Goal: Task Accomplishment & Management: Complete application form

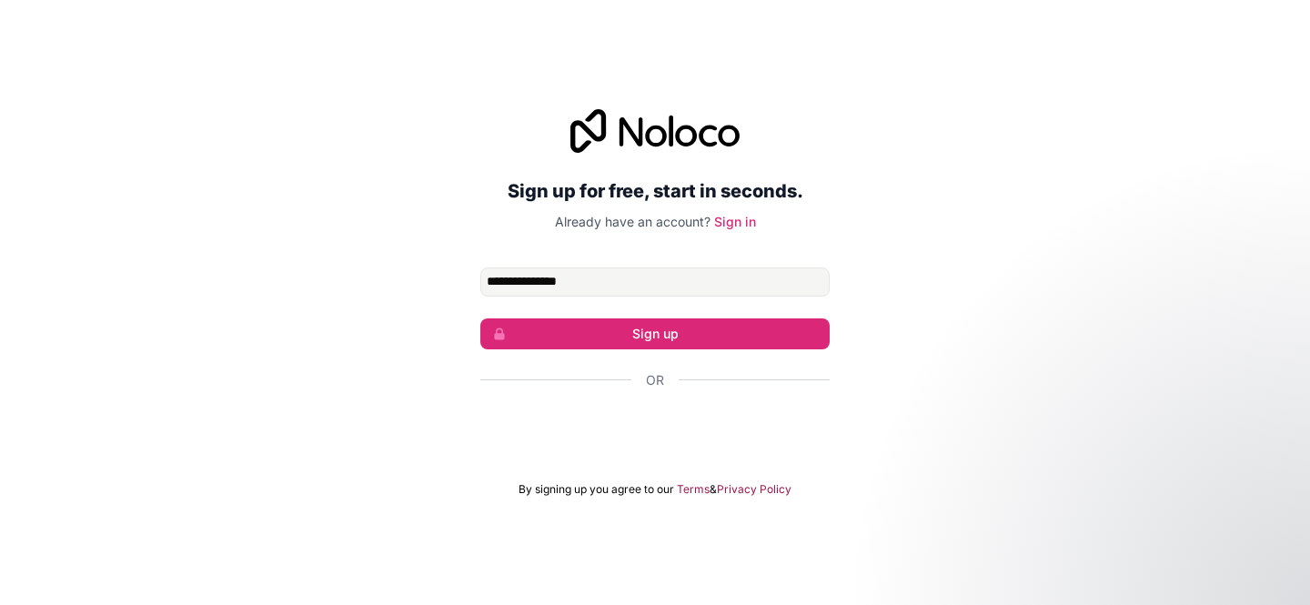
type input "**********"
click button "Sign up" at bounding box center [654, 333] width 349 height 31
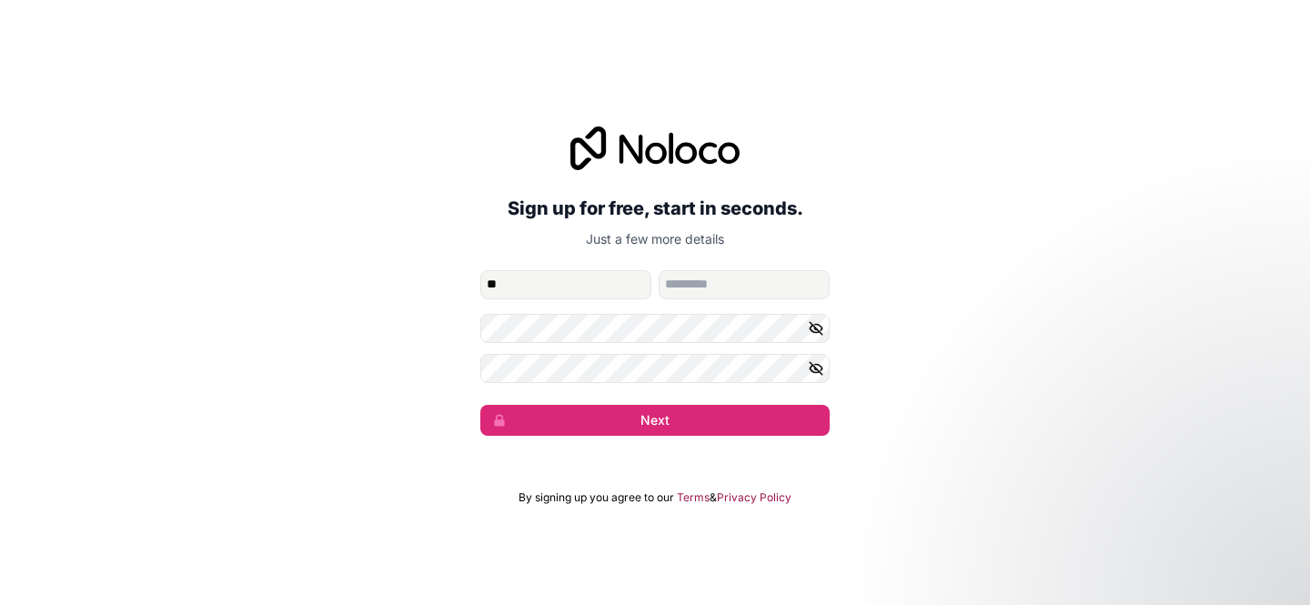
type input "*"
type input "*******"
type input "******"
click at [480, 405] on button "Next" at bounding box center [654, 420] width 349 height 31
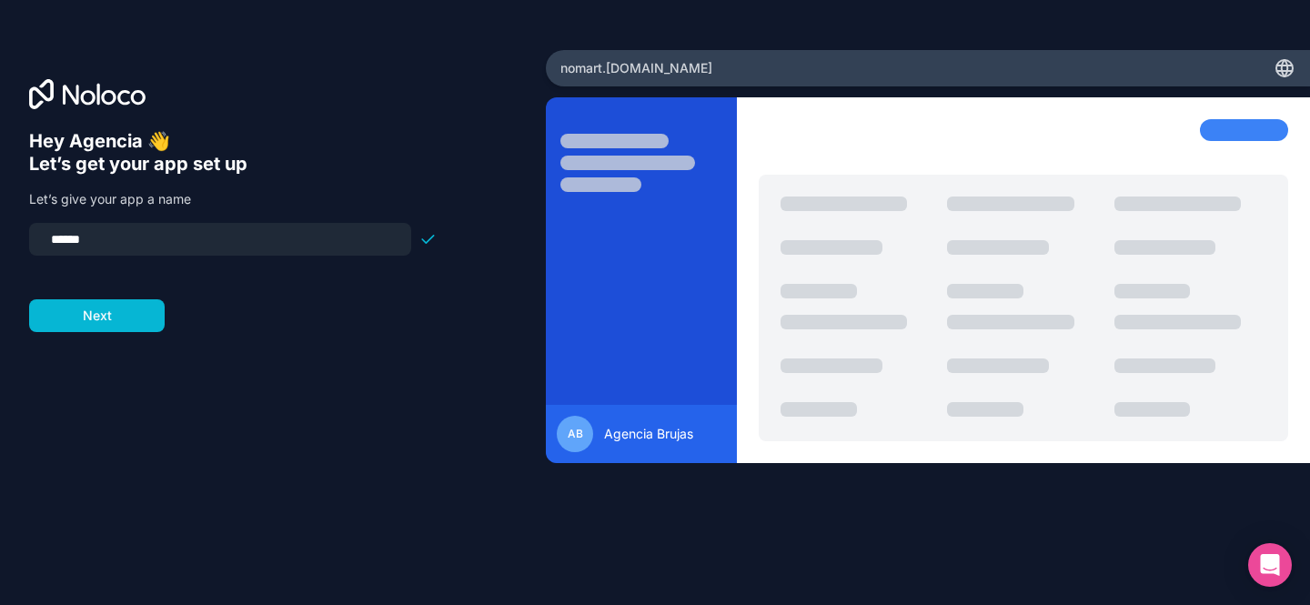
click at [363, 369] on div "Hey Agencia 👋 Let’s get your app set up Let’s give your app a name ****** Next" at bounding box center [273, 327] width 488 height 395
click at [122, 239] on input "******" at bounding box center [220, 239] width 360 height 25
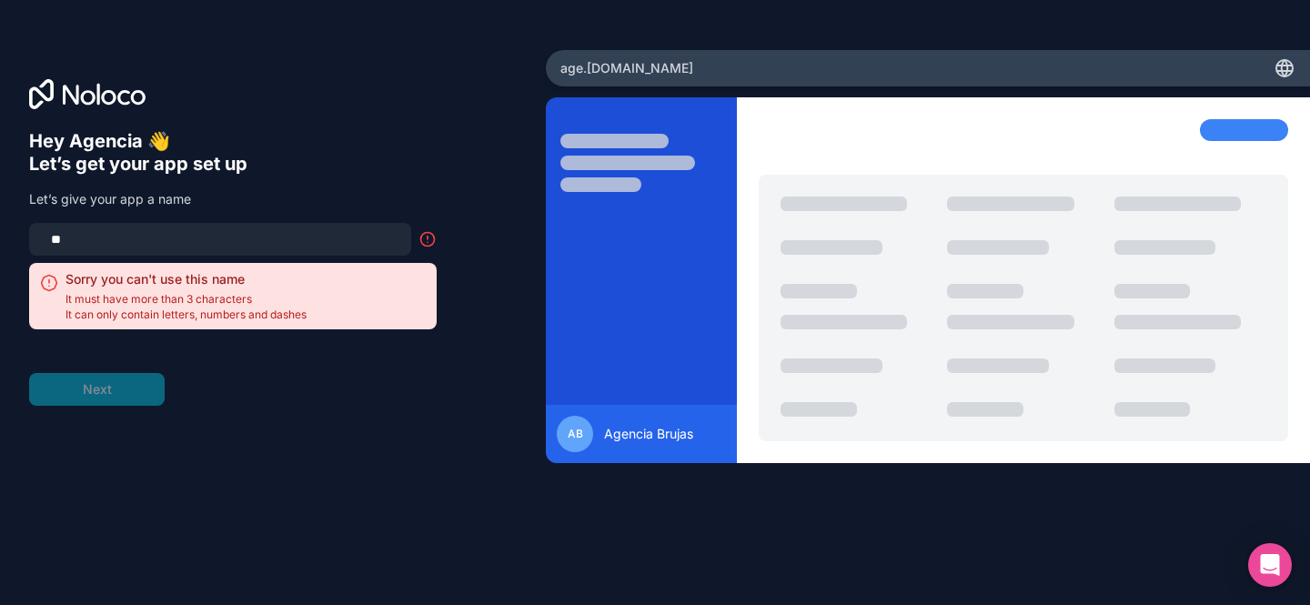
type input "*"
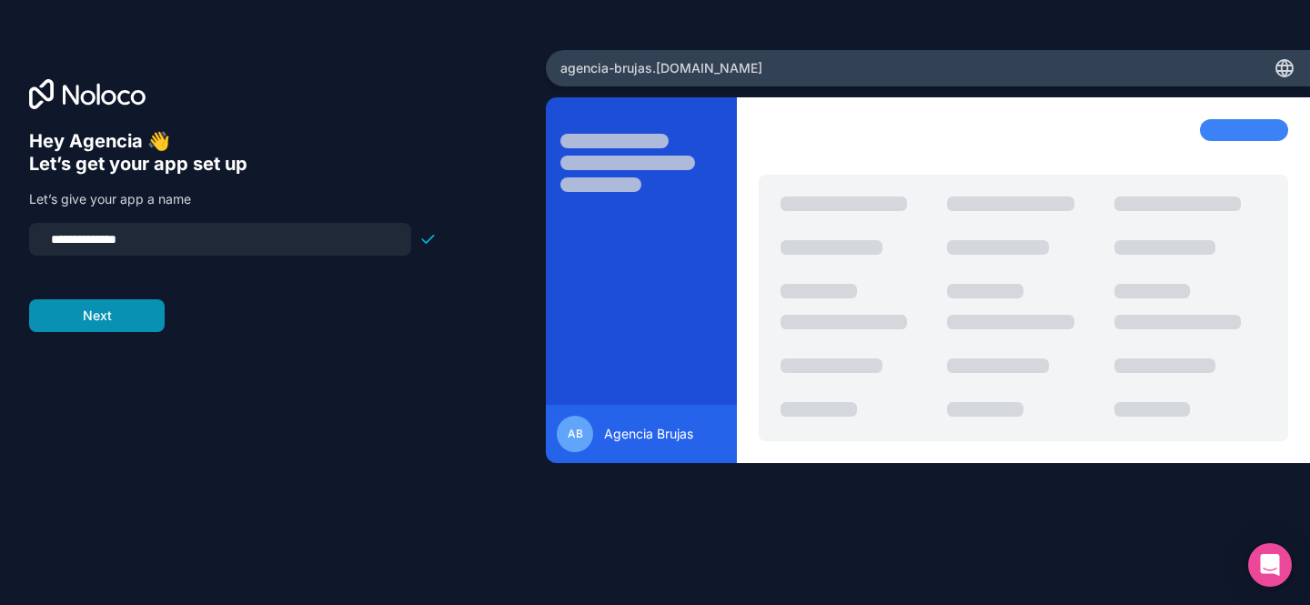
type input "**********"
click at [115, 316] on button "Next" at bounding box center [97, 315] width 136 height 33
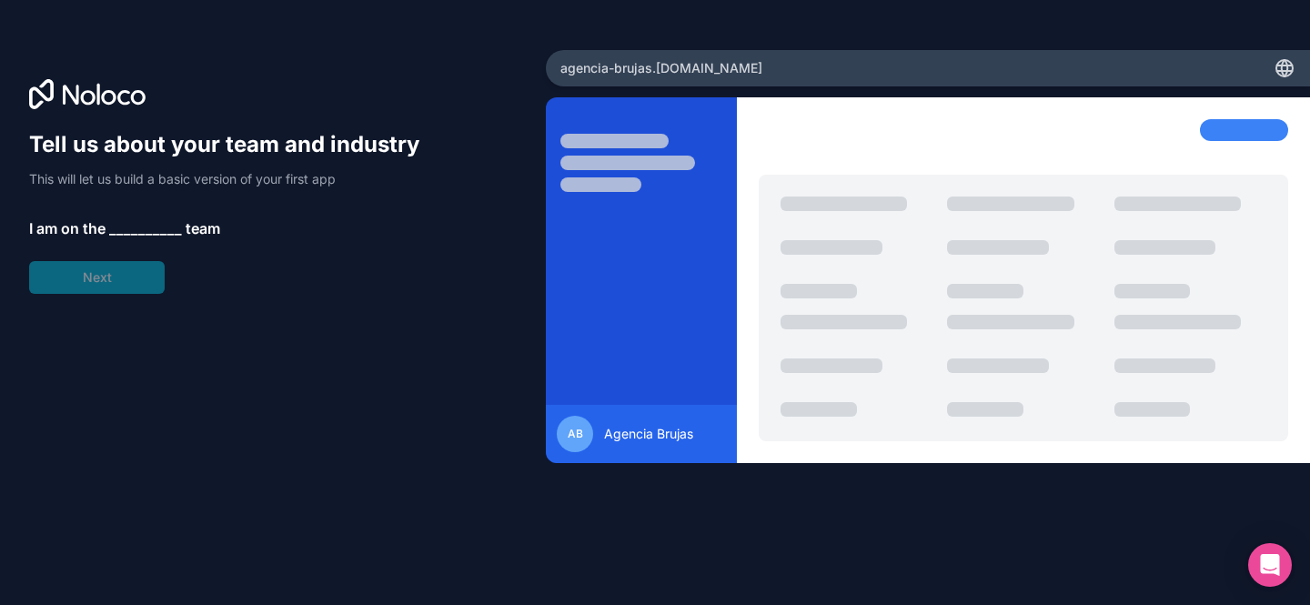
click at [148, 227] on span "__________" at bounding box center [145, 228] width 73 height 22
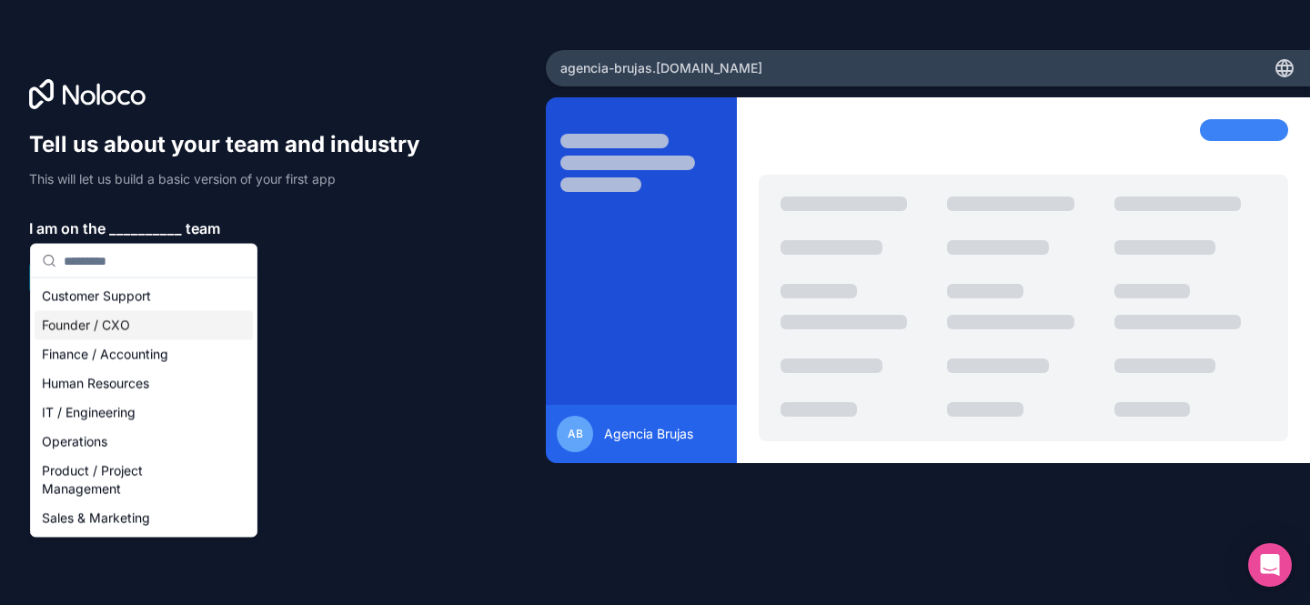
click at [125, 314] on div "Founder / CXO" at bounding box center [144, 325] width 218 height 29
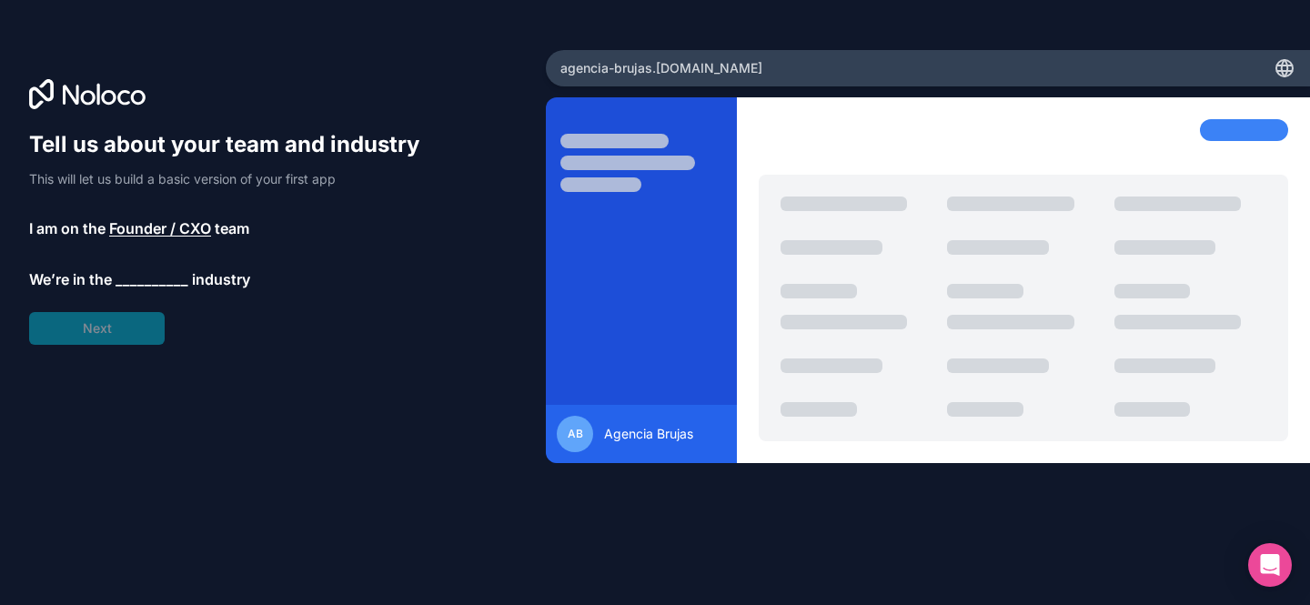
click at [136, 283] on span "__________" at bounding box center [152, 279] width 73 height 22
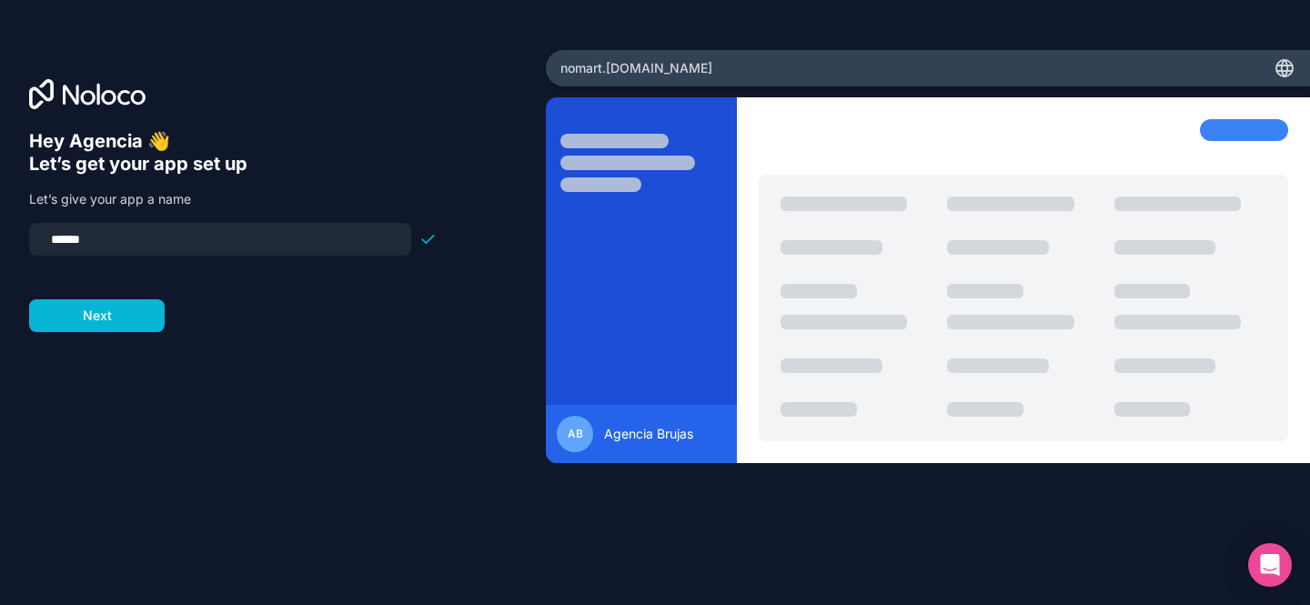
click at [117, 246] on input "******" at bounding box center [220, 239] width 360 height 25
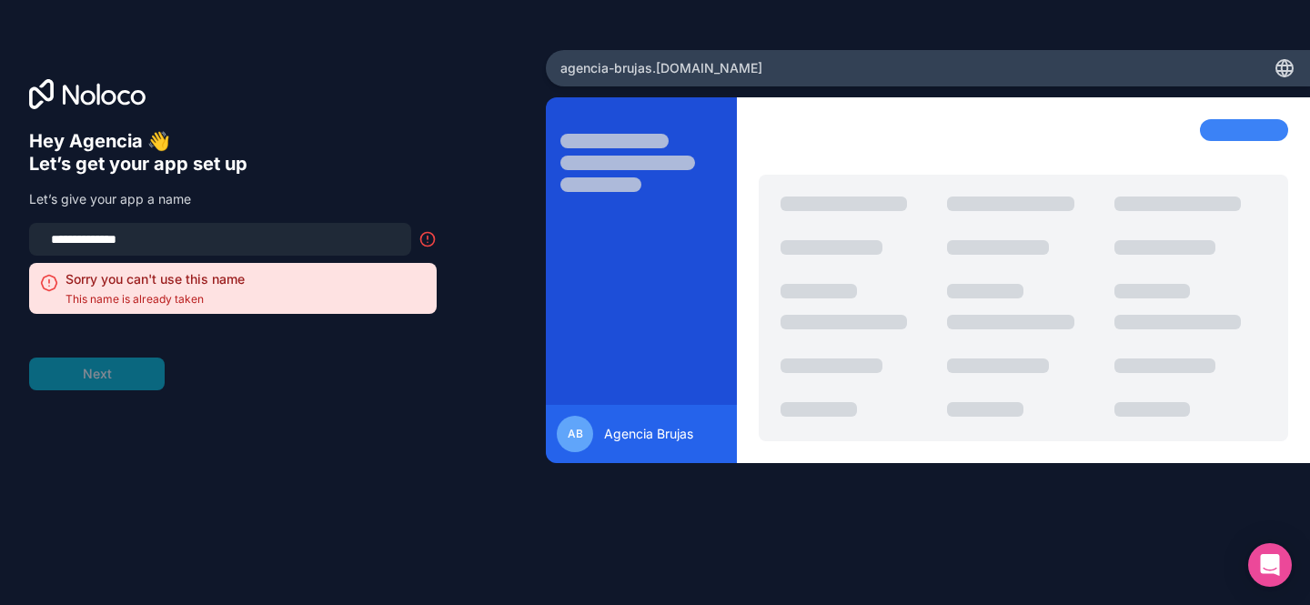
click at [193, 242] on input "**********" at bounding box center [220, 239] width 360 height 25
click at [339, 435] on div "**********" at bounding box center [273, 327] width 488 height 395
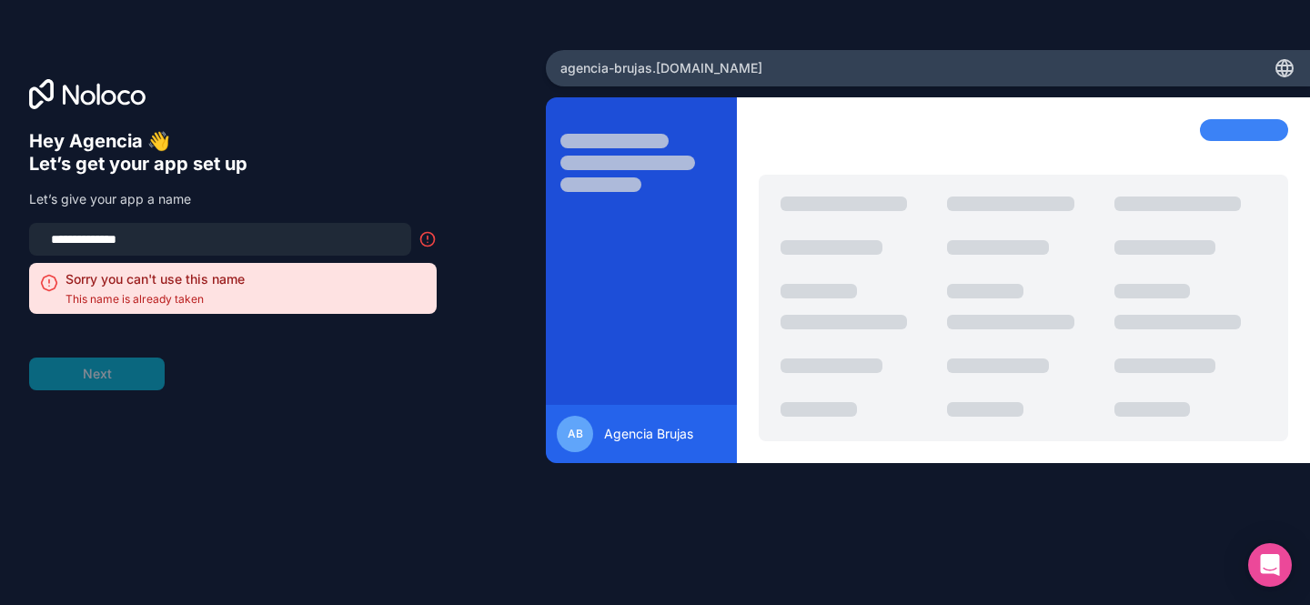
click at [429, 240] on icon at bounding box center [428, 239] width 18 height 18
click at [395, 470] on div "**********" at bounding box center [273, 327] width 488 height 395
click at [100, 430] on div "**********" at bounding box center [273, 327] width 488 height 395
click at [170, 241] on input "**********" at bounding box center [220, 239] width 360 height 25
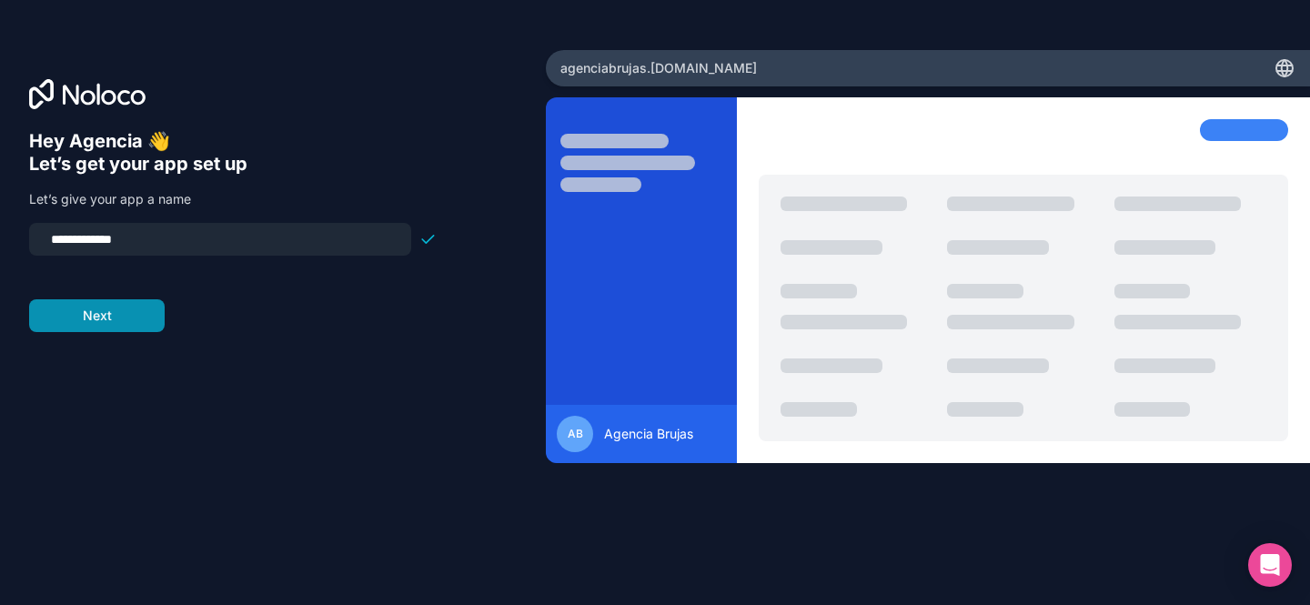
type input "**********"
click at [128, 321] on button "Next" at bounding box center [97, 315] width 136 height 33
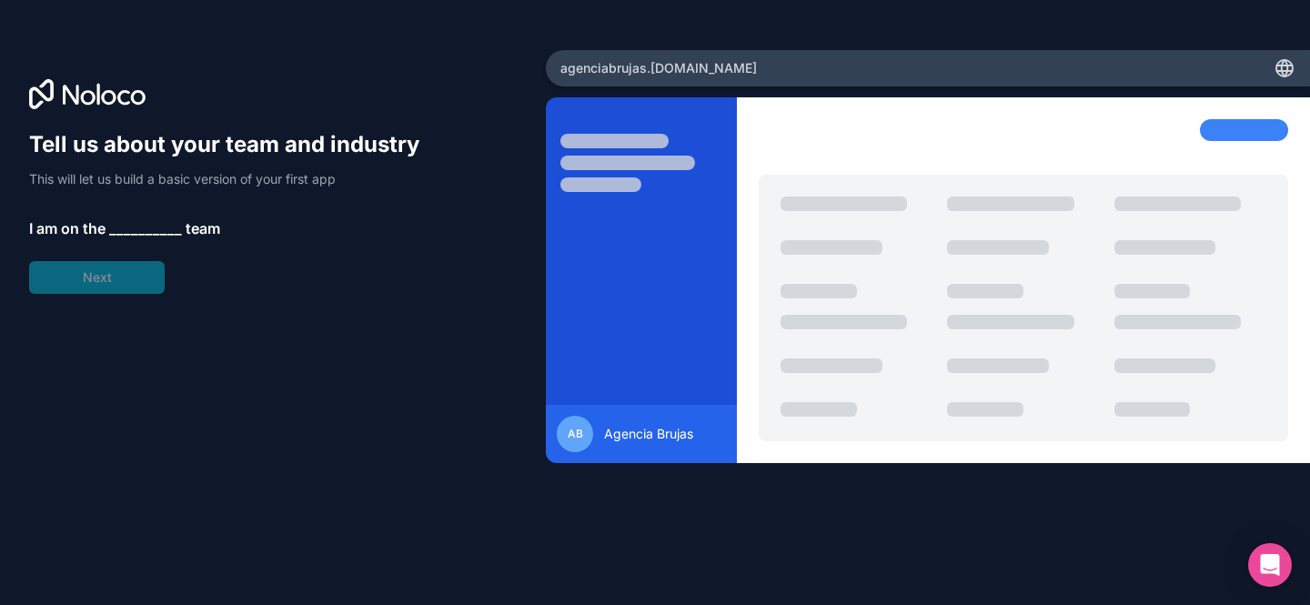
click at [130, 234] on span "__________" at bounding box center [145, 228] width 73 height 22
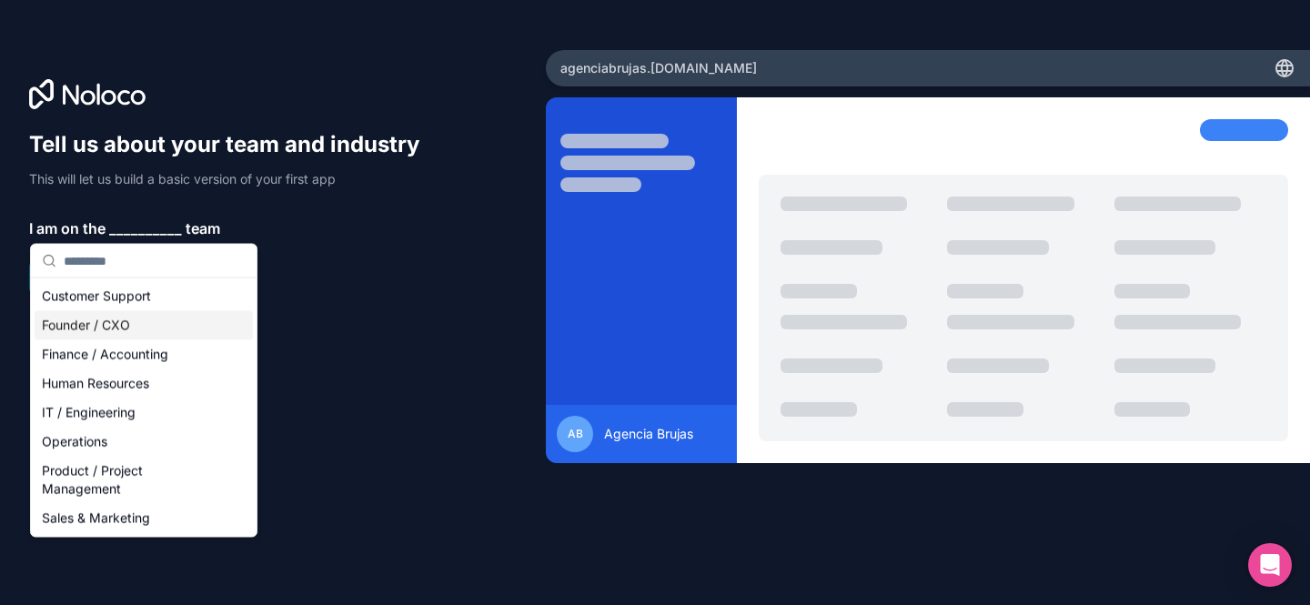
click at [105, 321] on div "Founder / CXO" at bounding box center [144, 325] width 218 height 29
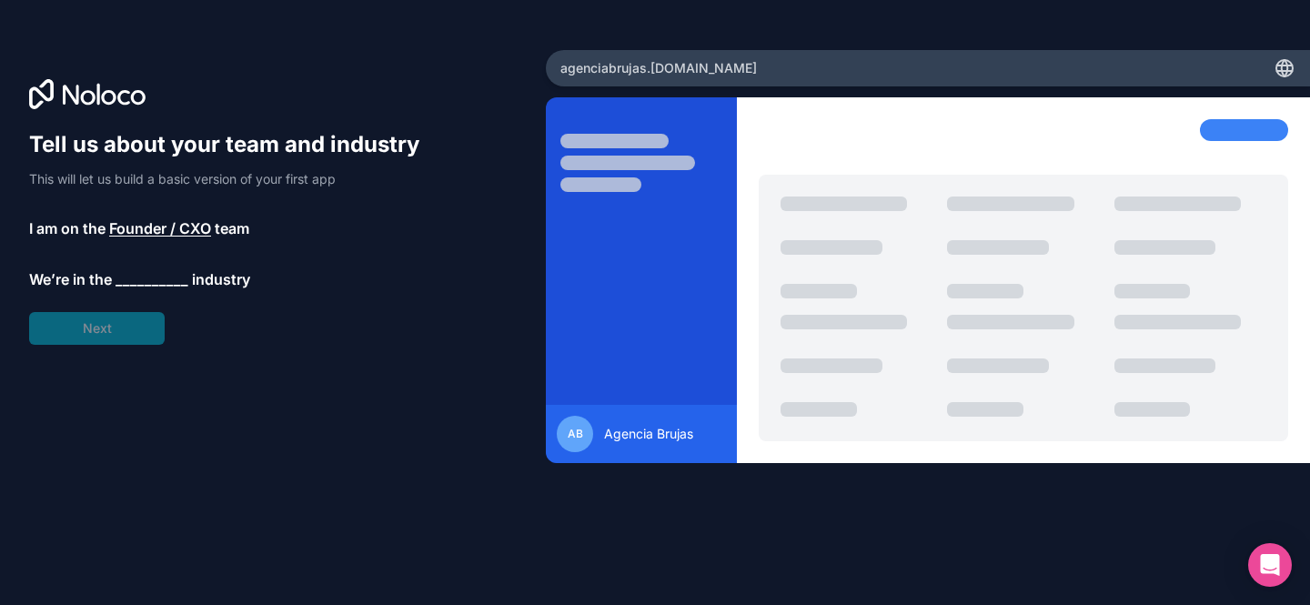
click at [126, 274] on span "__________" at bounding box center [152, 279] width 73 height 22
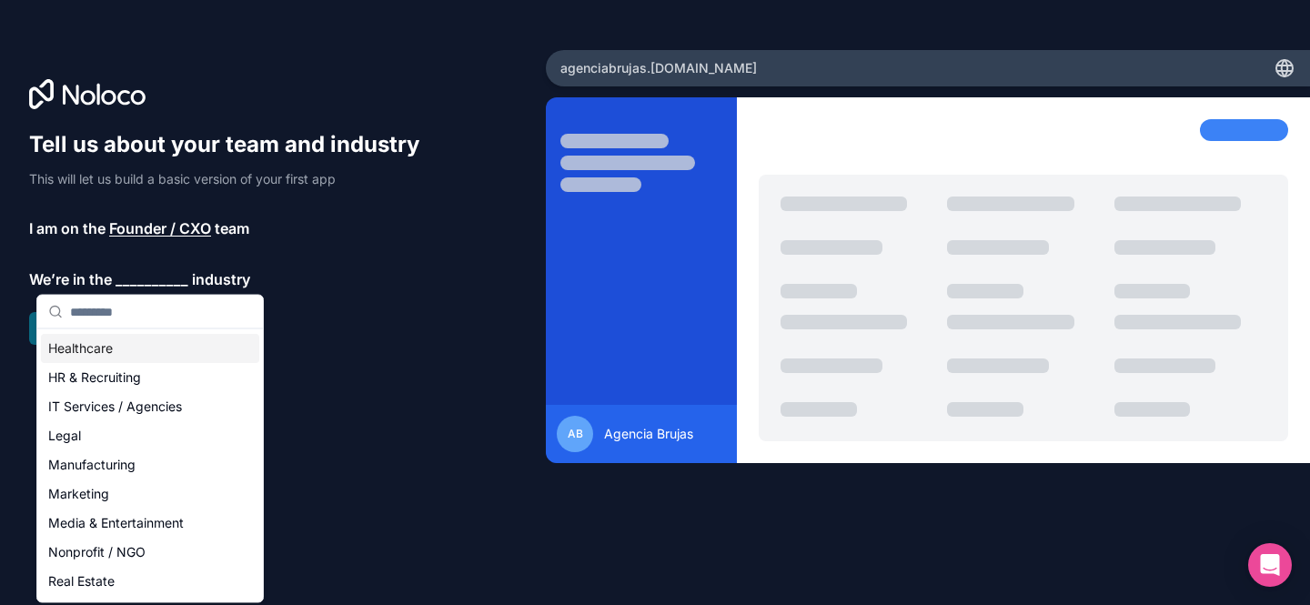
scroll to position [153, 0]
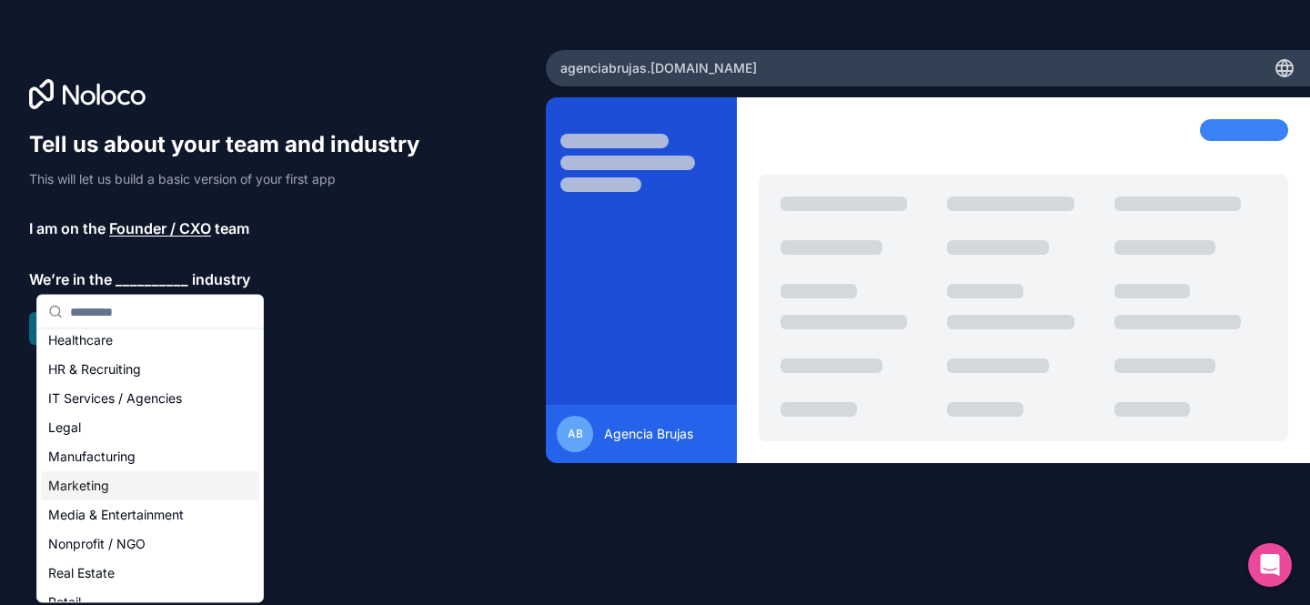
click at [97, 484] on div "Marketing" at bounding box center [150, 485] width 218 height 29
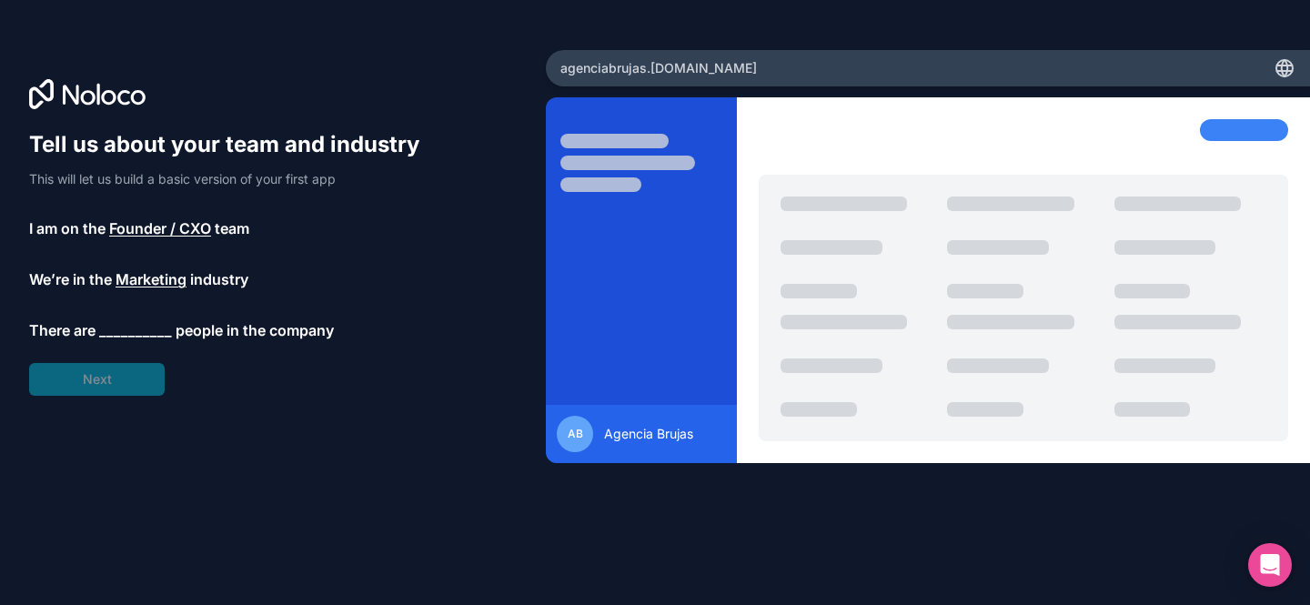
click at [123, 319] on span "__________" at bounding box center [135, 330] width 73 height 22
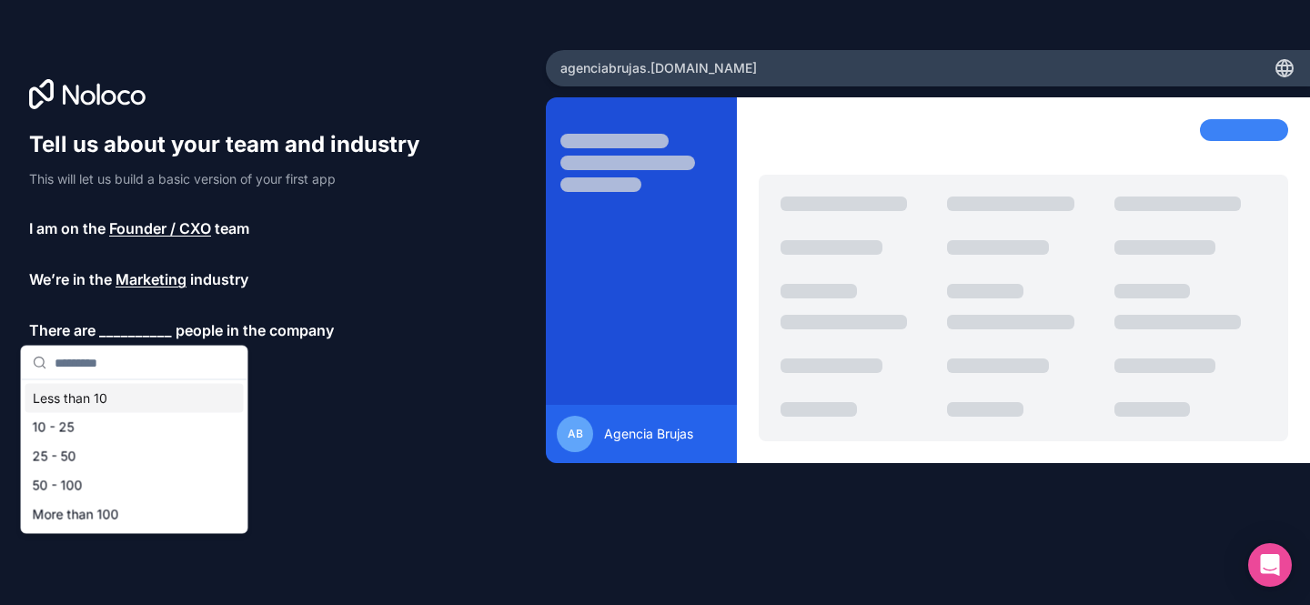
click at [94, 393] on div "Less than 10" at bounding box center [134, 398] width 218 height 29
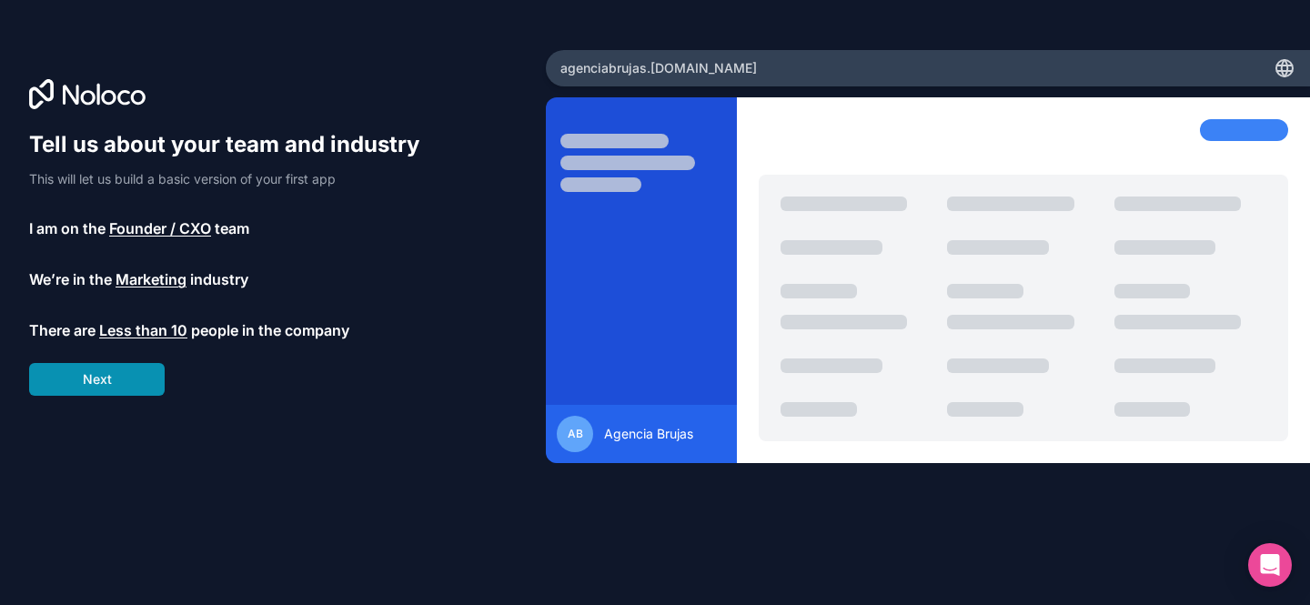
click at [116, 388] on button "Next" at bounding box center [97, 379] width 136 height 33
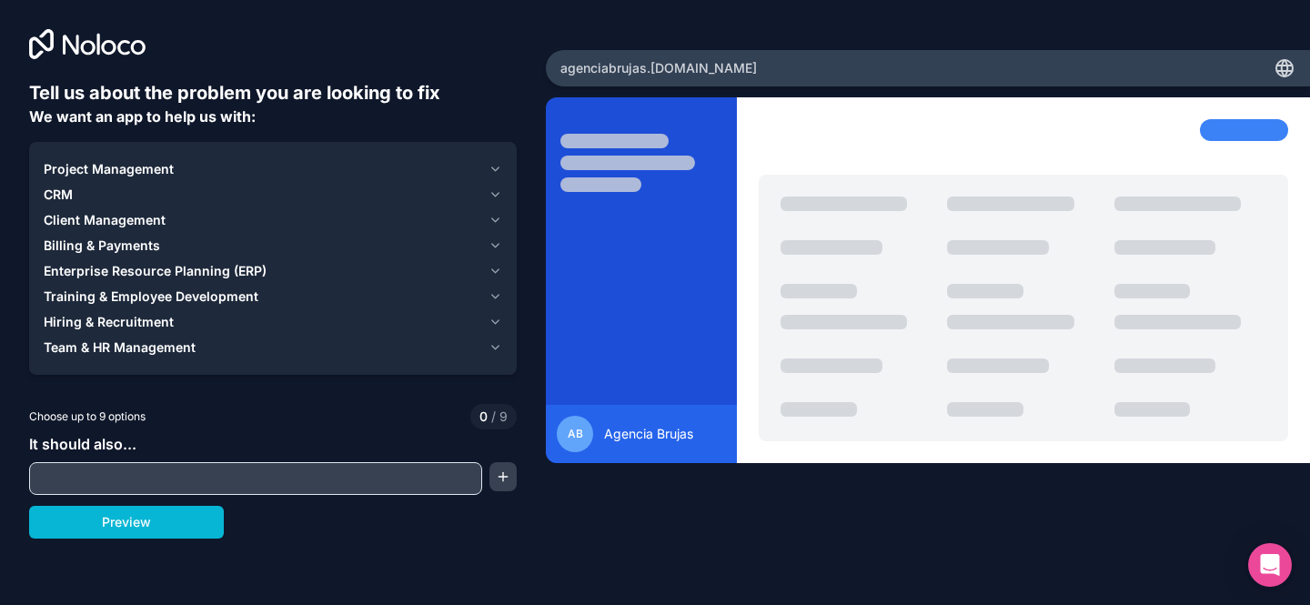
click at [145, 219] on span "Client Management" at bounding box center [105, 220] width 122 height 18
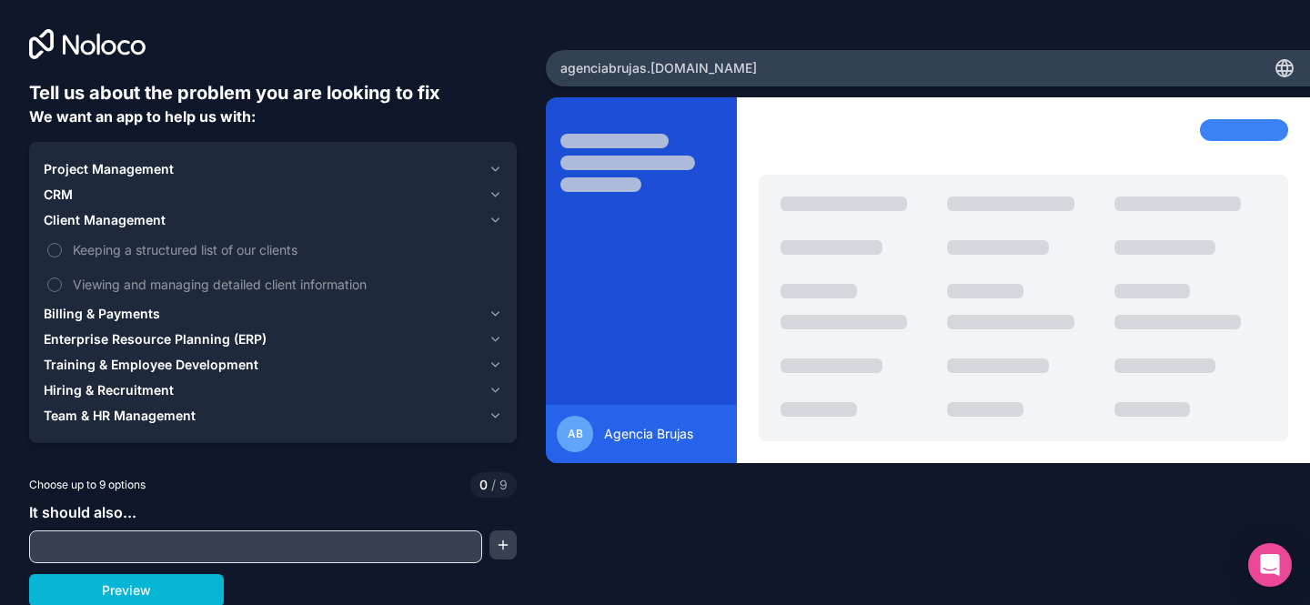
click at [116, 194] on div "CRM" at bounding box center [263, 195] width 438 height 18
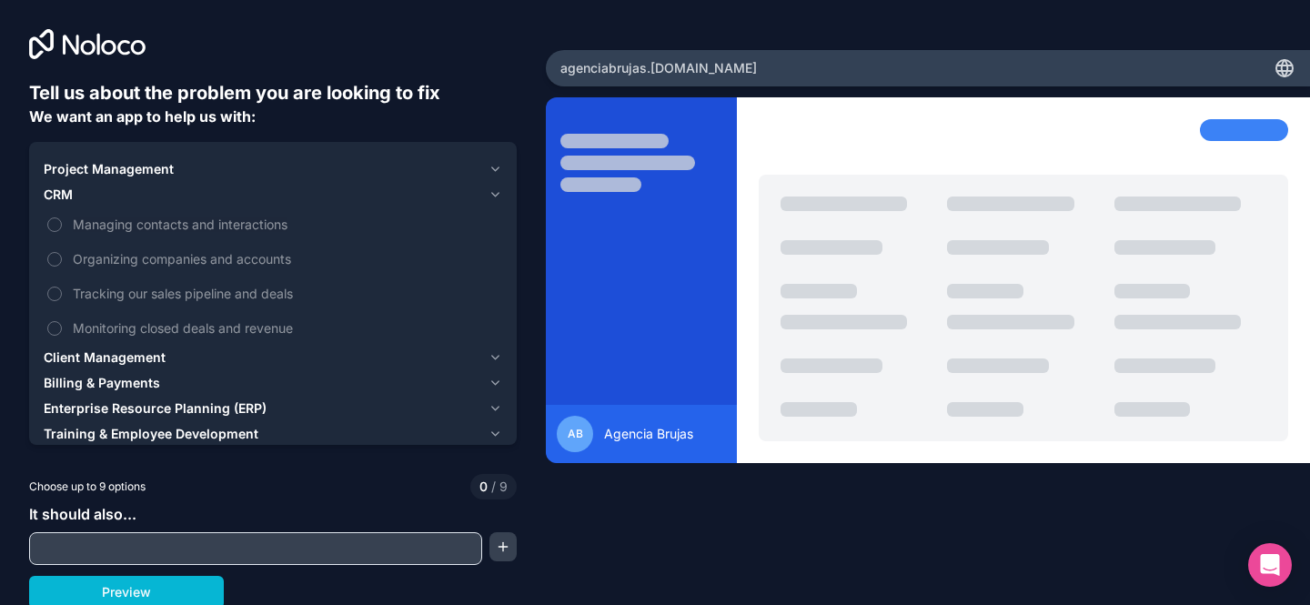
click at [115, 170] on span "Project Management" at bounding box center [109, 169] width 130 height 18
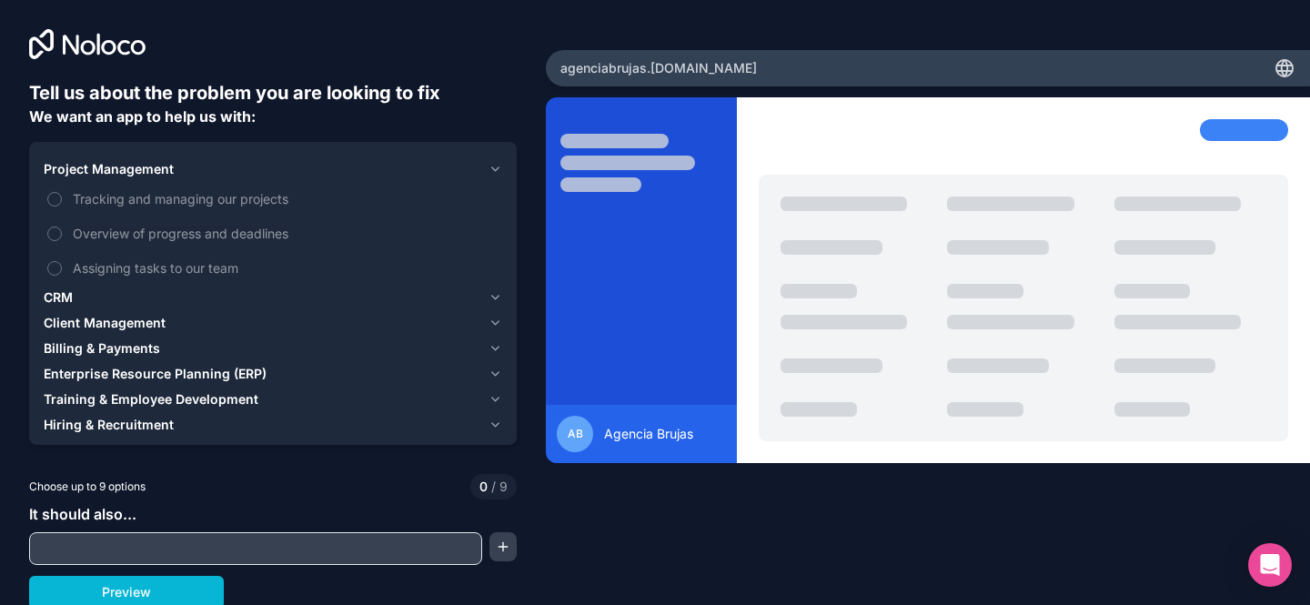
click at [145, 377] on span "Enterprise Resource Planning (ERP)" at bounding box center [155, 374] width 223 height 18
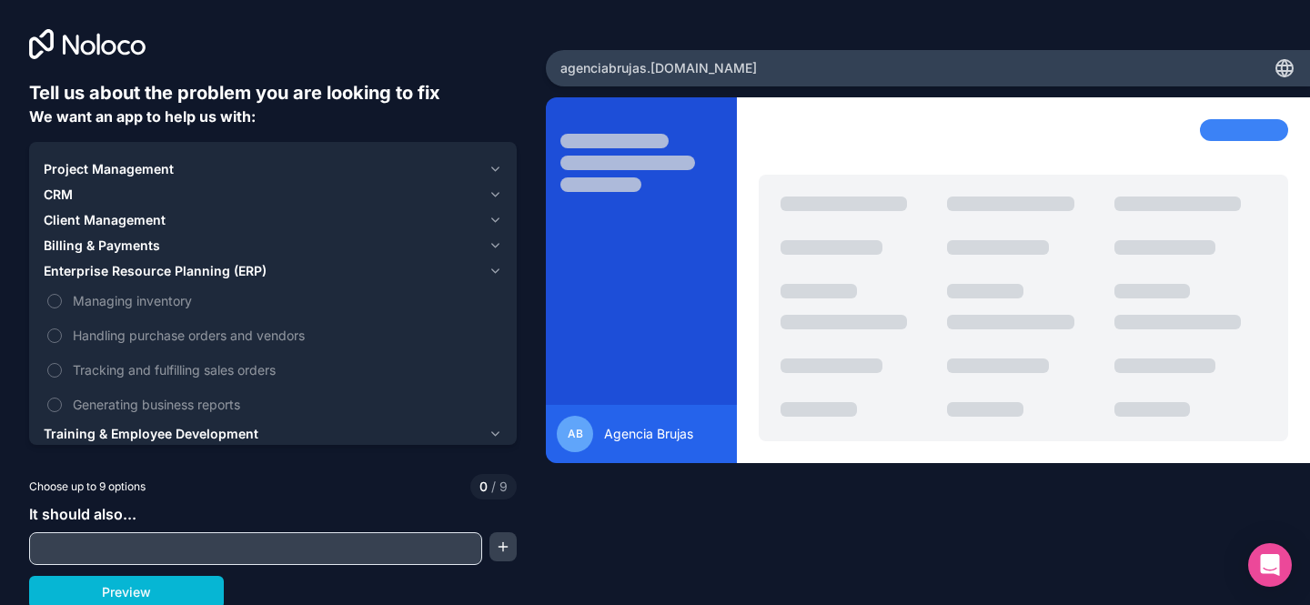
click at [136, 431] on span "Training & Employee Development" at bounding box center [151, 434] width 215 height 18
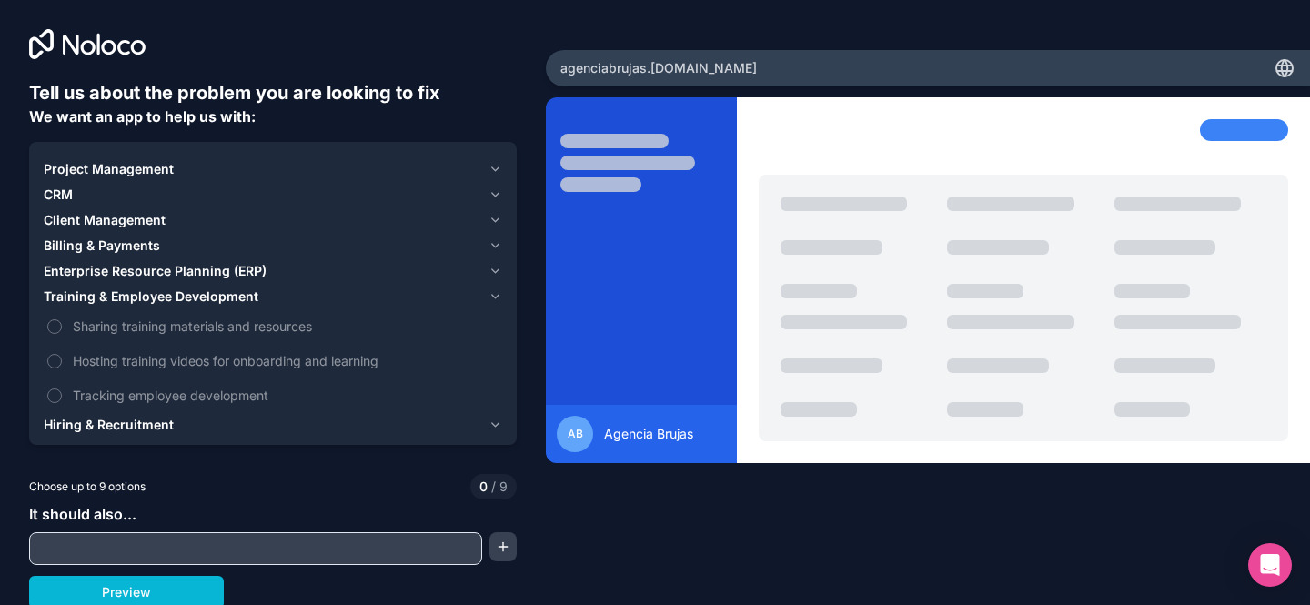
click at [139, 419] on span "Hiring & Recruitment" at bounding box center [109, 425] width 130 height 18
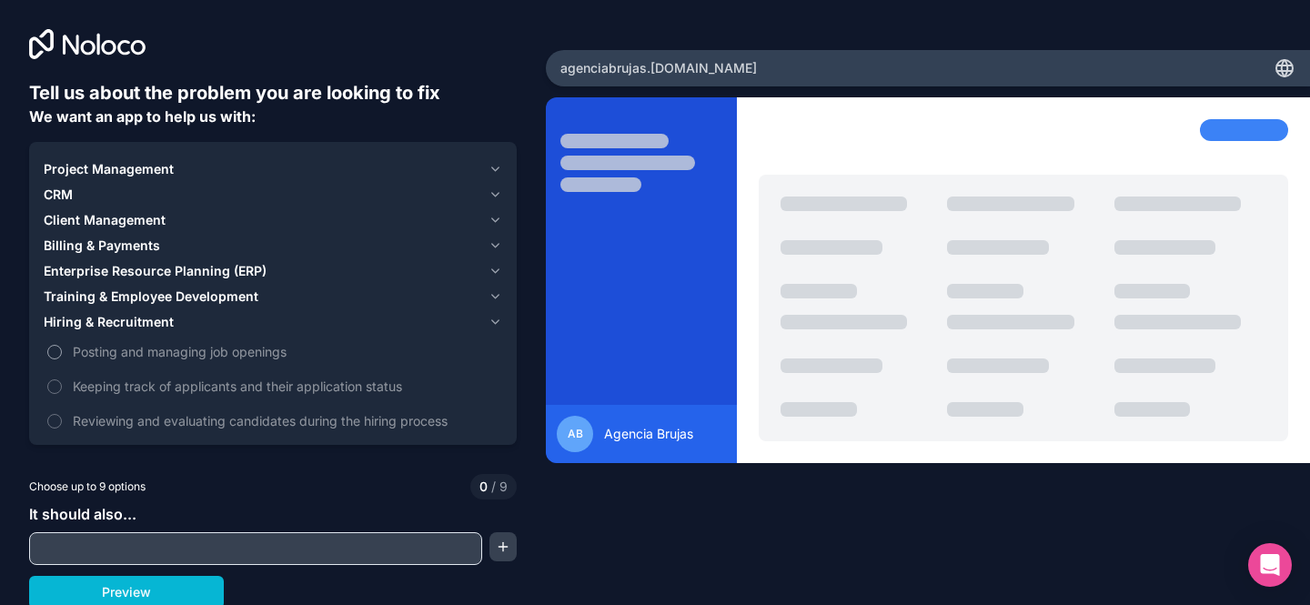
scroll to position [3, 0]
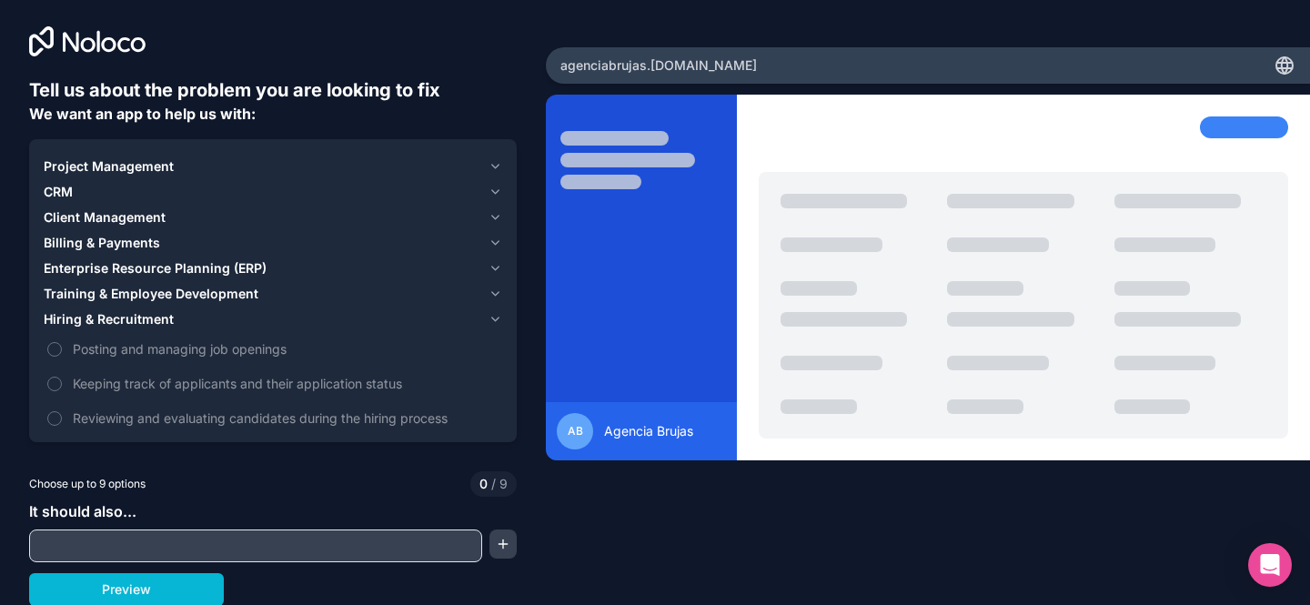
click at [136, 536] on input "text" at bounding box center [256, 545] width 444 height 25
type input "**********"
click at [137, 576] on button "Preview" at bounding box center [126, 589] width 195 height 33
click at [86, 167] on span "Project Management" at bounding box center [109, 166] width 130 height 18
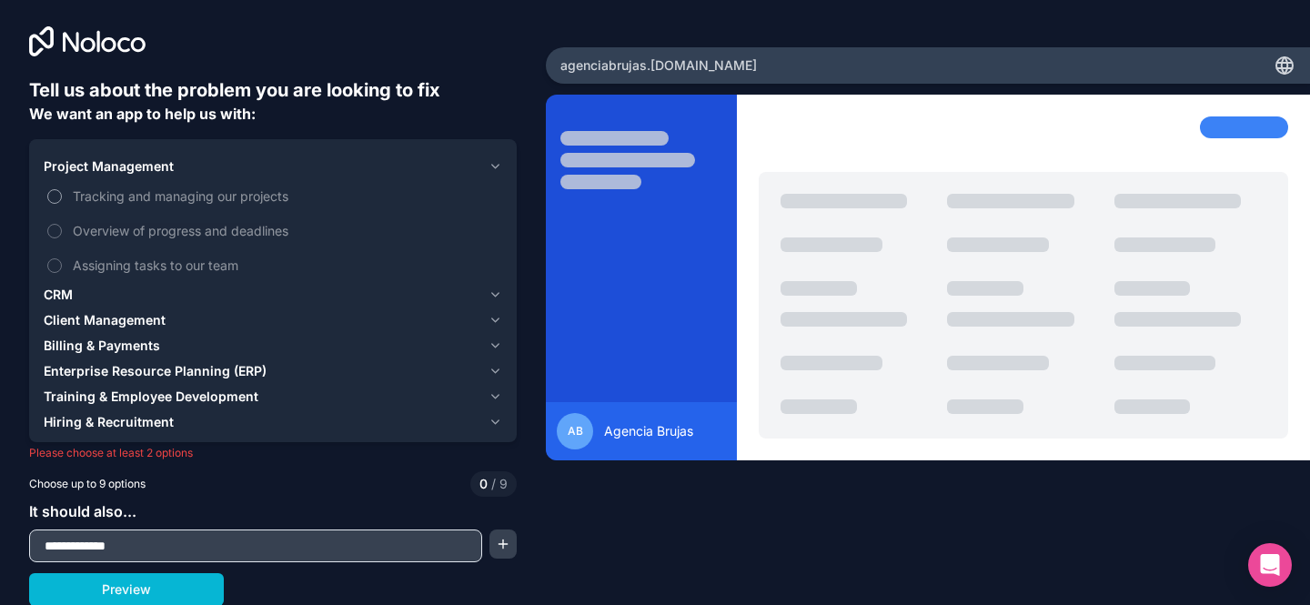
click at [91, 191] on span "Tracking and managing our projects" at bounding box center [286, 196] width 426 height 19
click at [62, 191] on button "Tracking and managing our projects" at bounding box center [54, 196] width 15 height 15
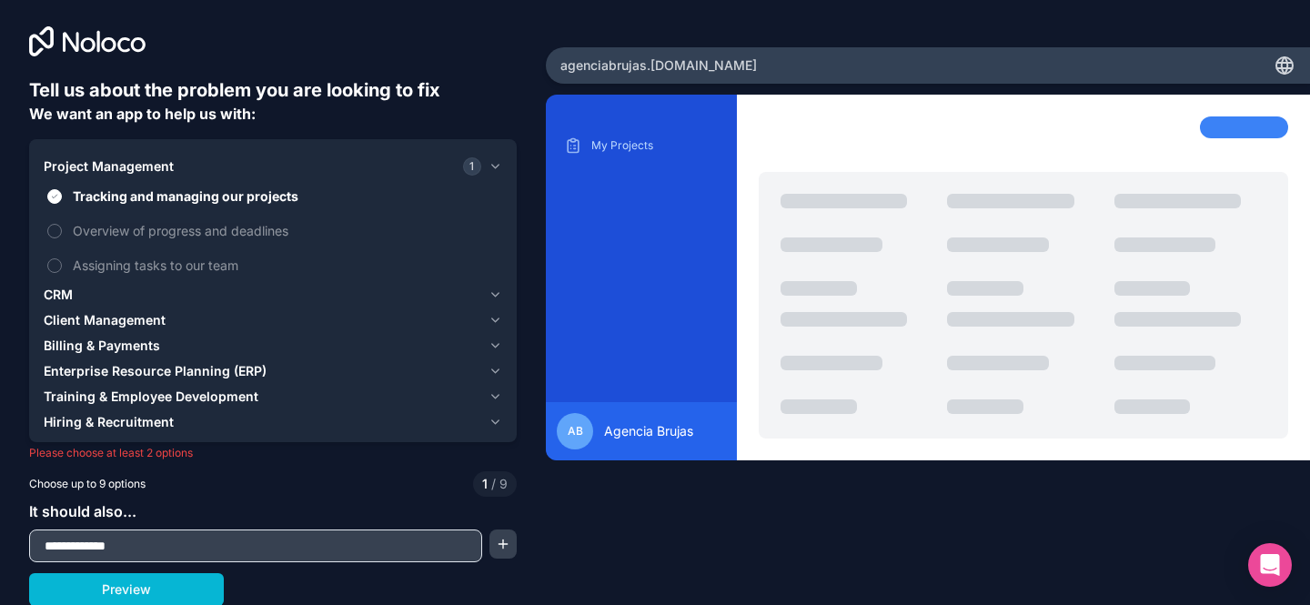
click at [88, 294] on div "CRM" at bounding box center [263, 295] width 438 height 18
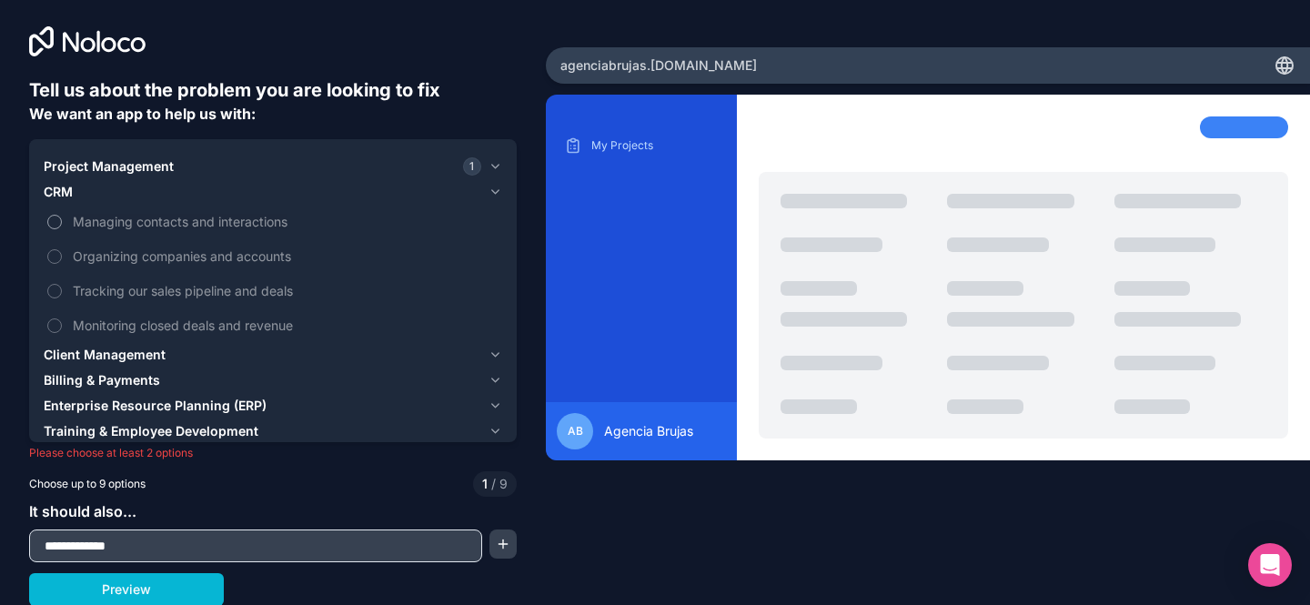
click at [188, 215] on span "Managing contacts and interactions" at bounding box center [286, 221] width 426 height 19
click at [62, 215] on button "Managing contacts and interactions" at bounding box center [54, 222] width 15 height 15
click at [184, 253] on span "Organizing companies and accounts" at bounding box center [286, 256] width 426 height 19
click at [62, 253] on button "Organizing companies and accounts" at bounding box center [54, 256] width 15 height 15
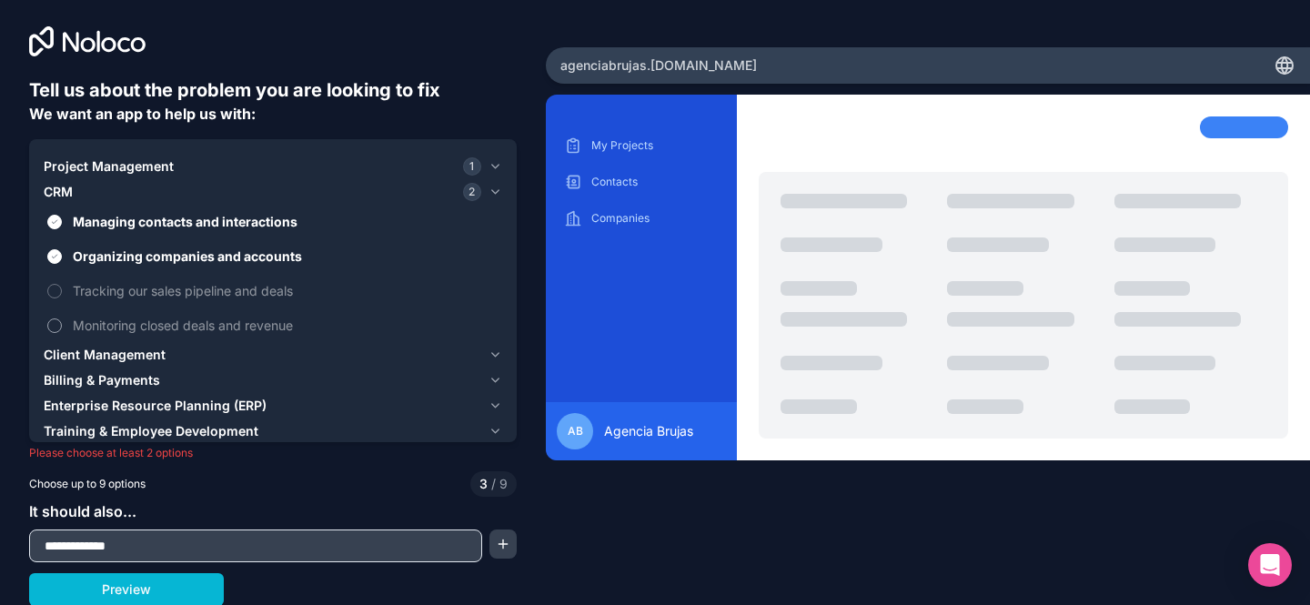
click at [187, 323] on span "Monitoring closed deals and revenue" at bounding box center [286, 325] width 426 height 19
click at [62, 323] on button "Monitoring closed deals and revenue" at bounding box center [54, 325] width 15 height 15
click at [137, 352] on span "Client Management" at bounding box center [105, 355] width 122 height 18
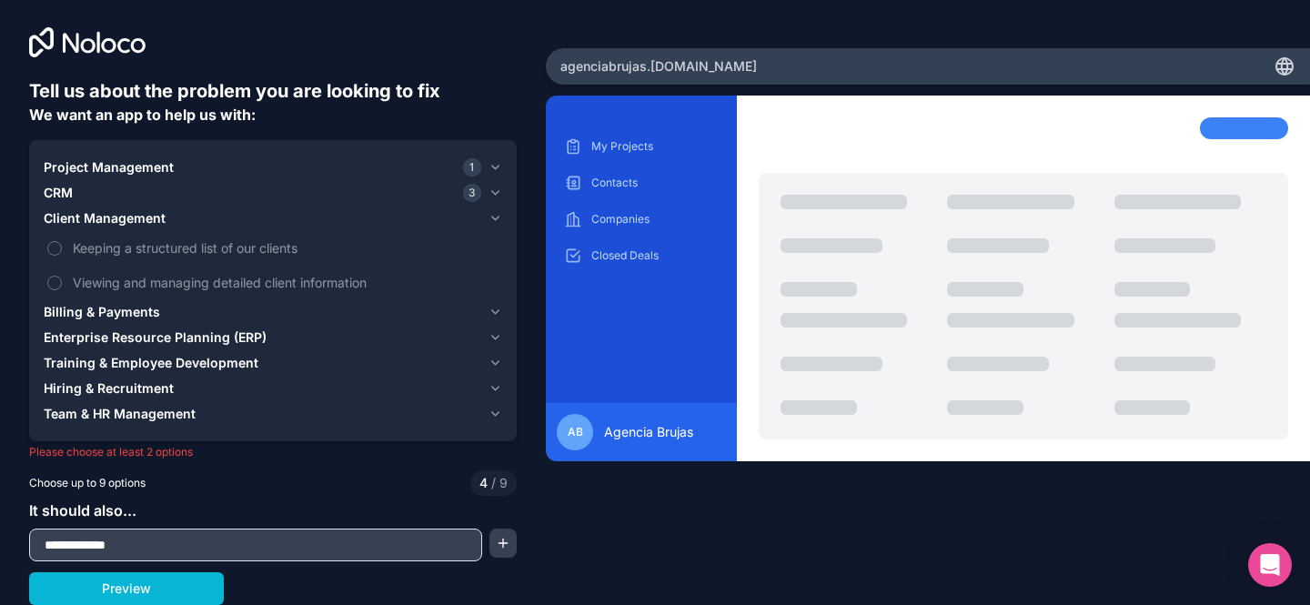
scroll to position [2, 0]
click at [175, 285] on span "Viewing and managing detailed client information" at bounding box center [286, 282] width 426 height 19
click at [62, 285] on button "Viewing and managing detailed client information" at bounding box center [54, 283] width 15 height 15
click at [169, 307] on div "Billing & Payments" at bounding box center [263, 312] width 438 height 18
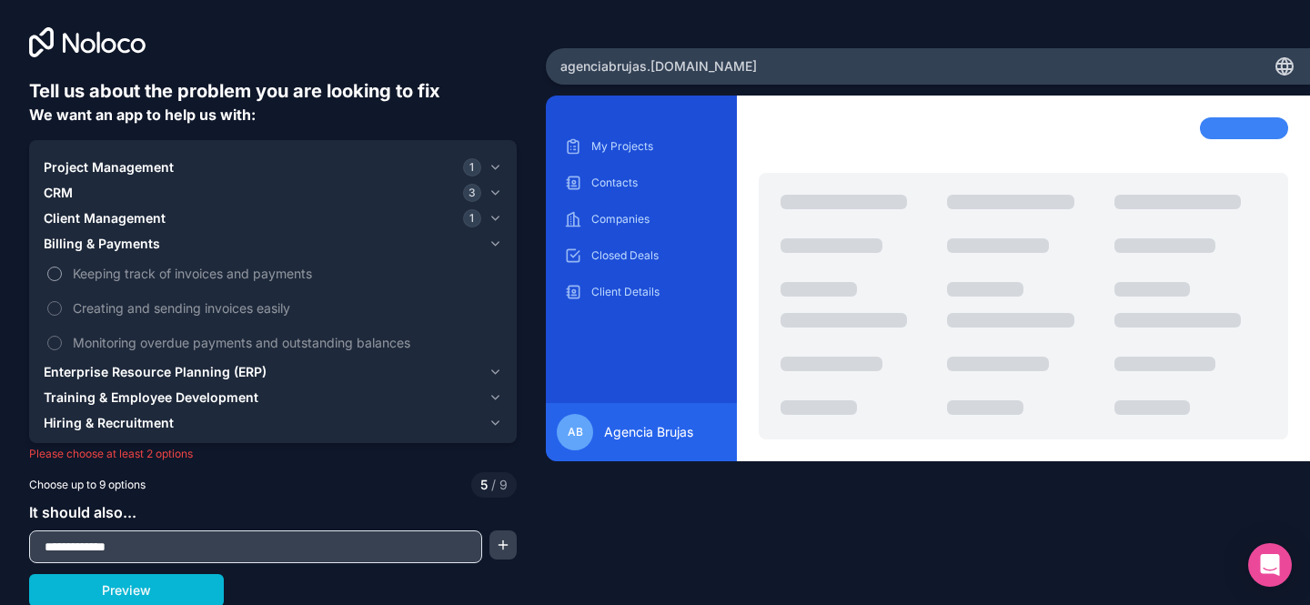
click at [153, 279] on span "Keeping track of invoices and payments" at bounding box center [286, 273] width 426 height 19
click at [62, 279] on button "Keeping track of invoices and payments" at bounding box center [54, 274] width 15 height 15
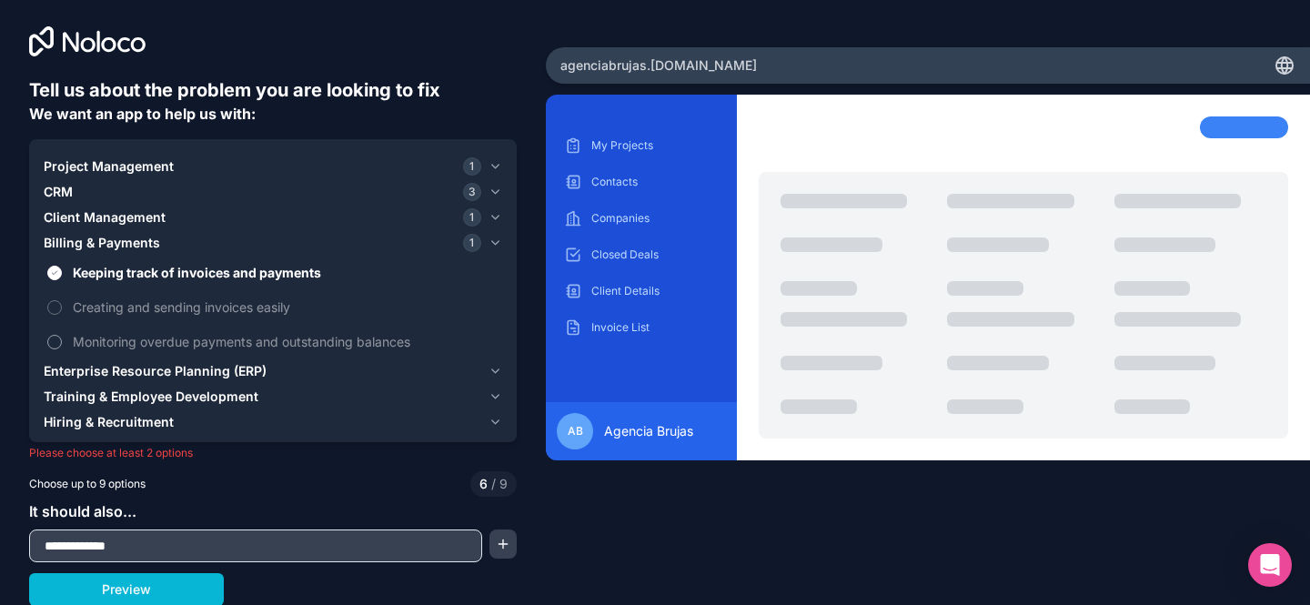
scroll to position [1, 0]
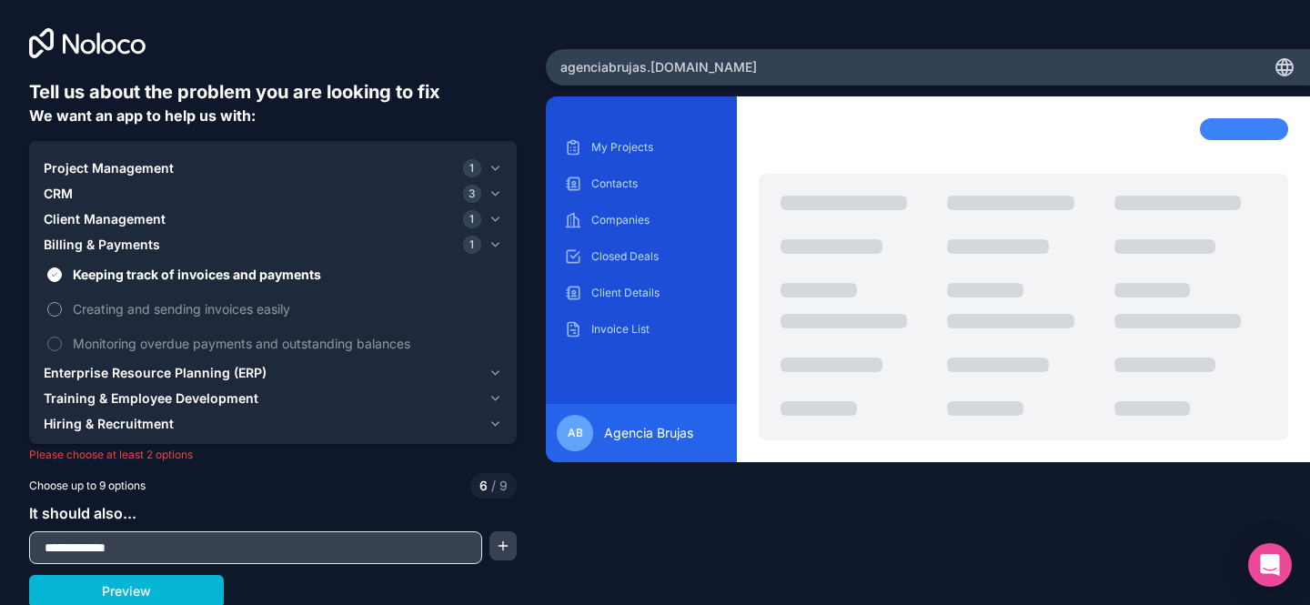
click at [144, 308] on span "Creating and sending invoices easily" at bounding box center [286, 308] width 426 height 19
click at [62, 308] on button "Creating and sending invoices easily" at bounding box center [54, 309] width 15 height 15
click at [146, 371] on span "Enterprise Resource Planning (ERP)" at bounding box center [155, 373] width 223 height 18
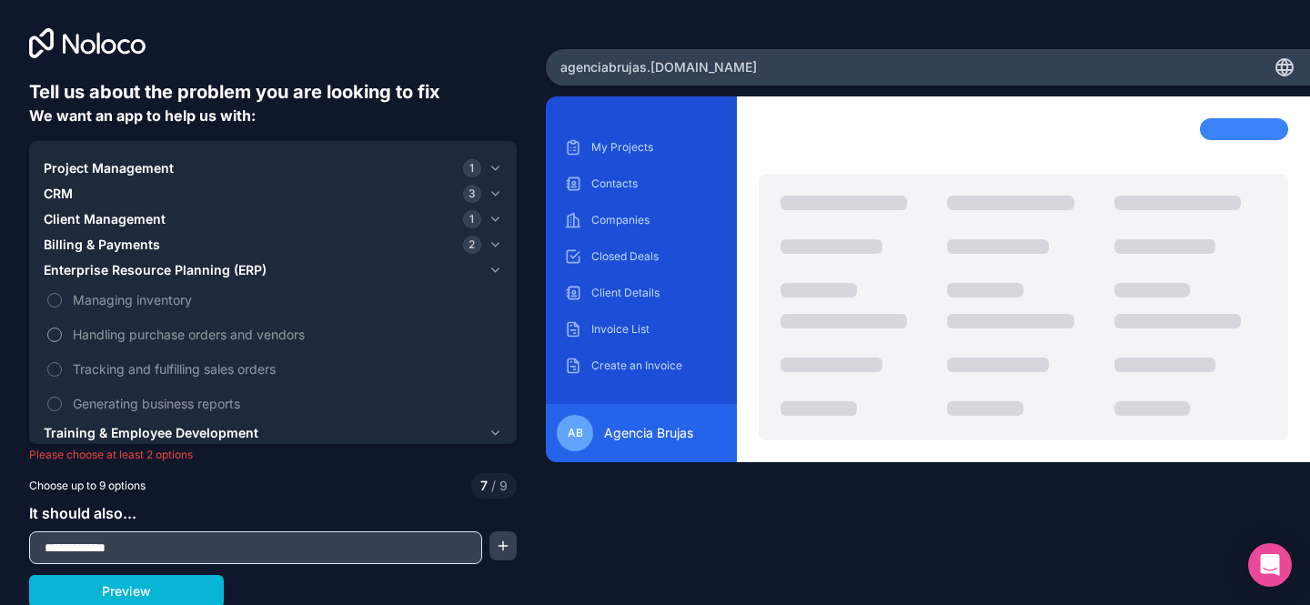
scroll to position [3, 0]
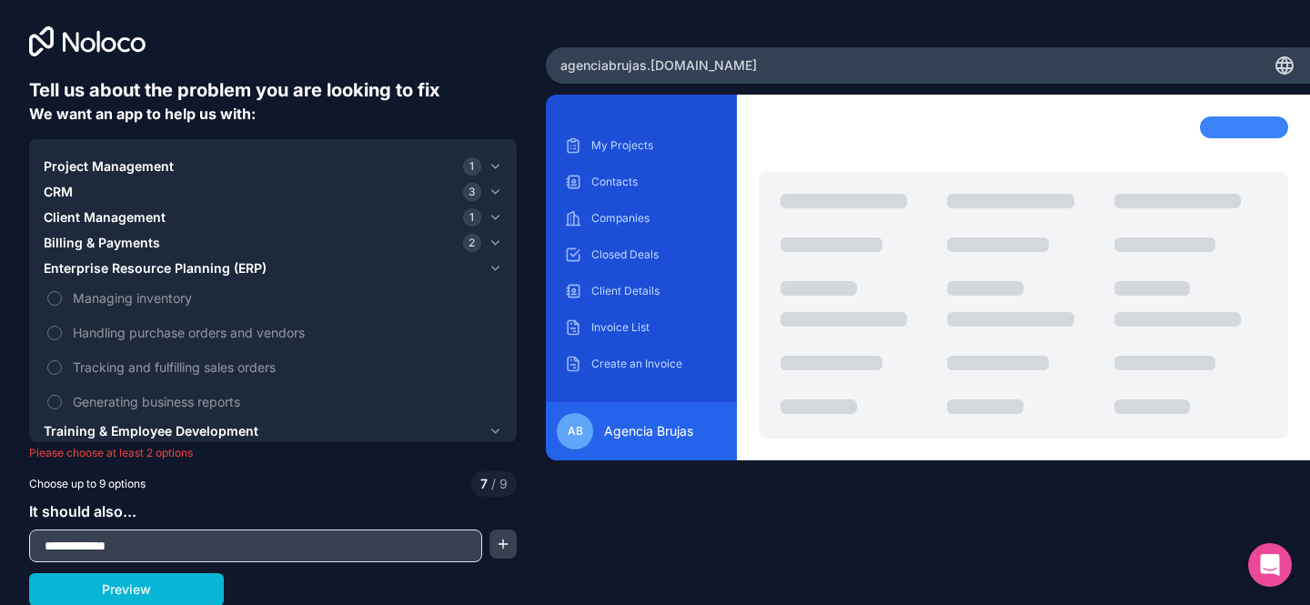
click at [121, 244] on span "Billing & Payments" at bounding box center [102, 243] width 116 height 18
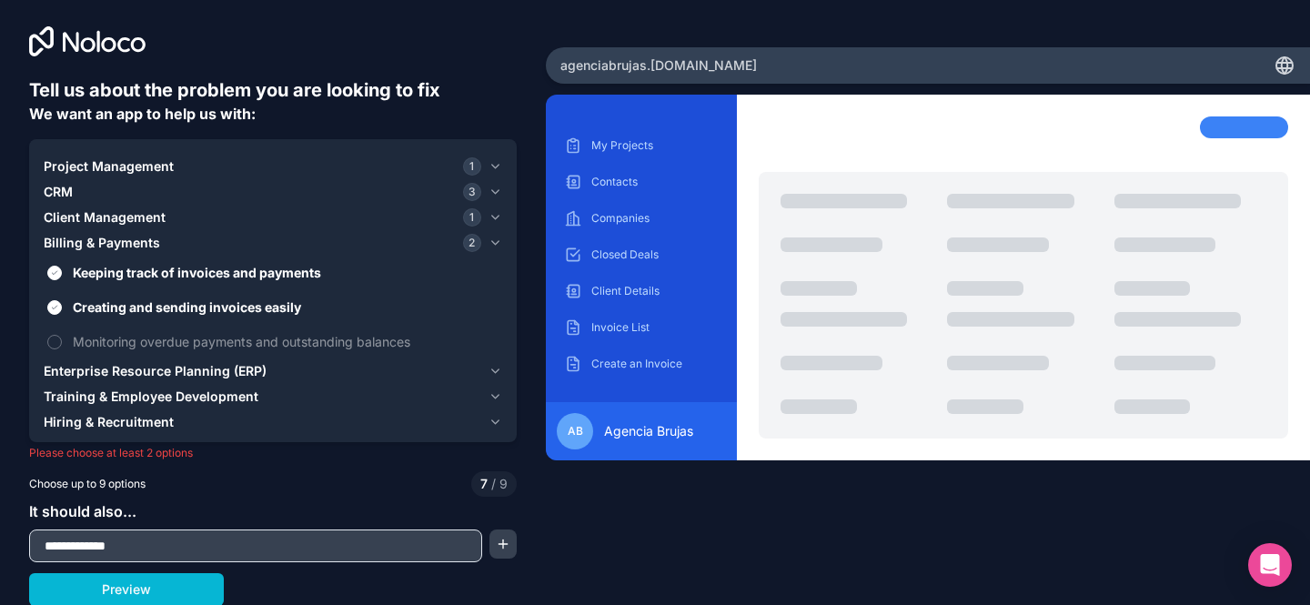
click at [143, 397] on span "Training & Employee Development" at bounding box center [151, 397] width 215 height 18
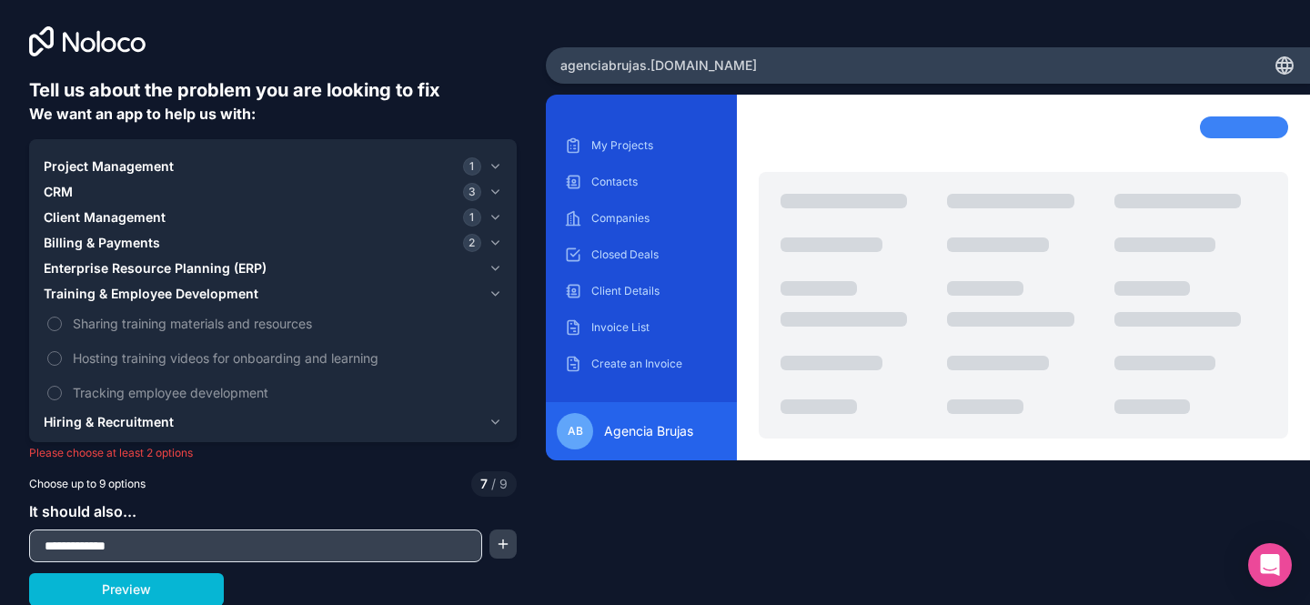
click at [145, 419] on span "Hiring & Recruitment" at bounding box center [109, 422] width 130 height 18
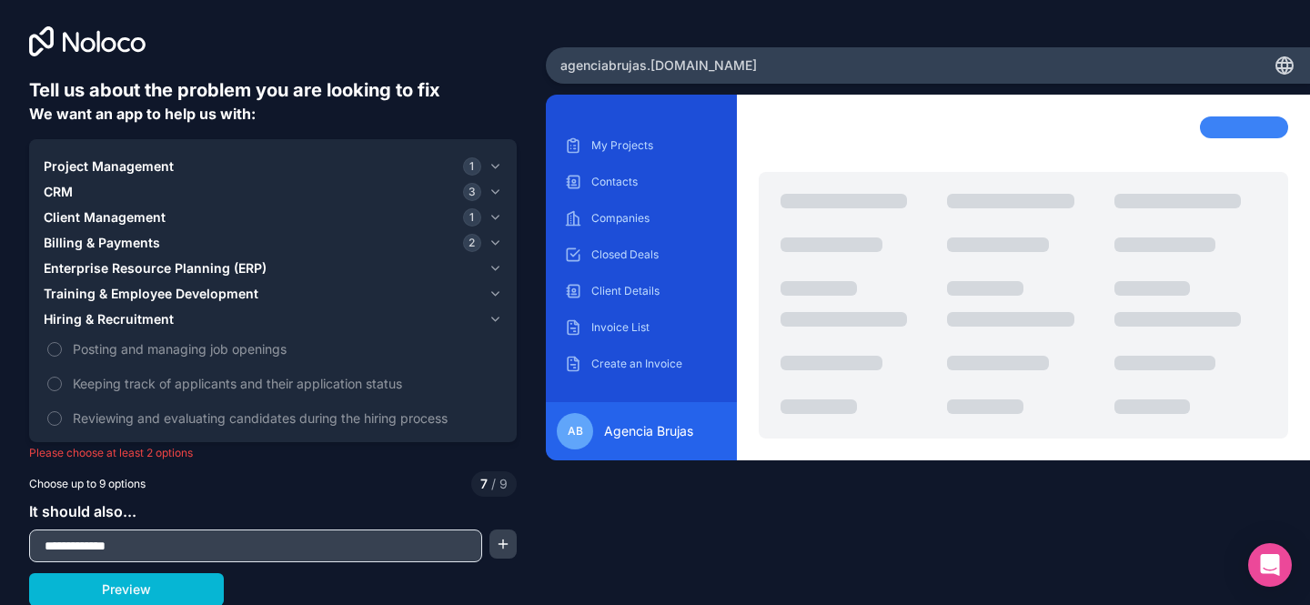
click at [133, 257] on button "Enterprise Resource Planning (ERP)" at bounding box center [273, 268] width 459 height 25
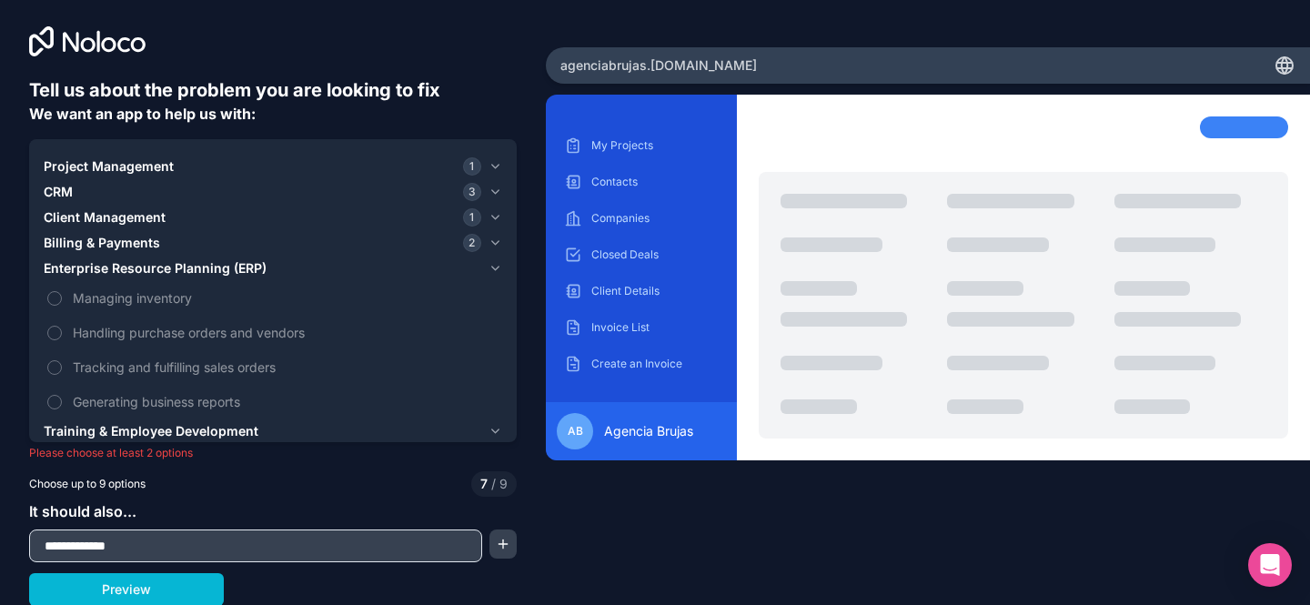
click at [120, 239] on span "Billing & Payments" at bounding box center [102, 243] width 116 height 18
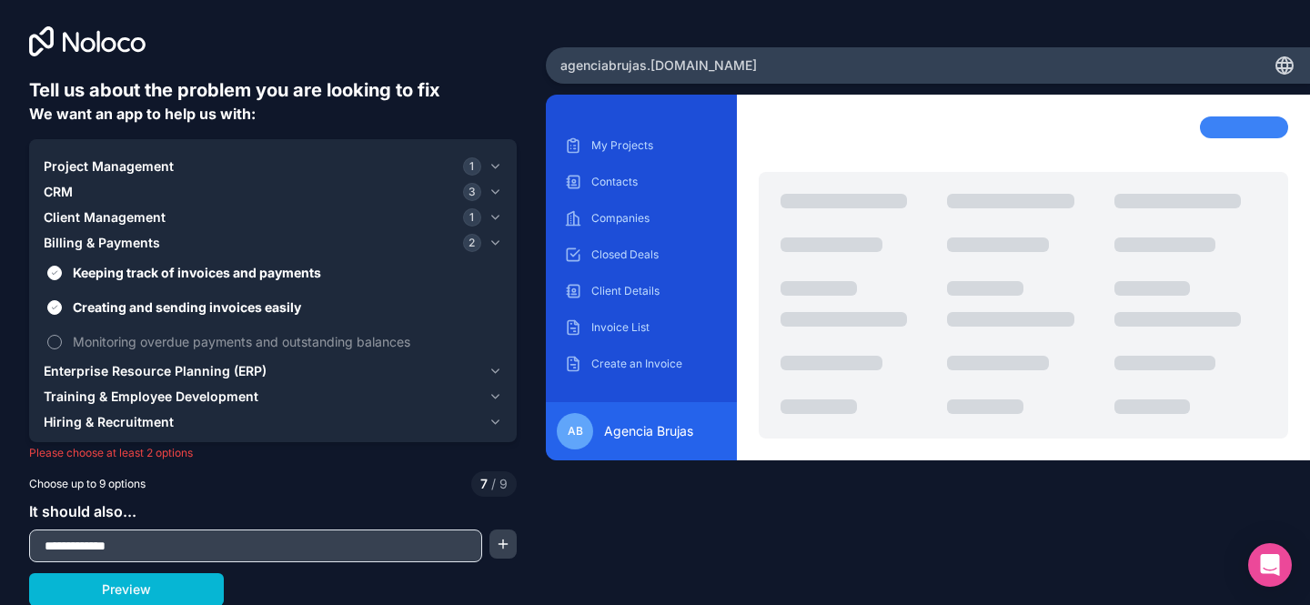
click at [130, 340] on span "Monitoring overdue payments and outstanding balances" at bounding box center [286, 341] width 426 height 19
click at [62, 340] on button "Monitoring overdue payments and outstanding balances" at bounding box center [54, 342] width 15 height 15
click at [498, 542] on button "button" at bounding box center [503, 544] width 27 height 29
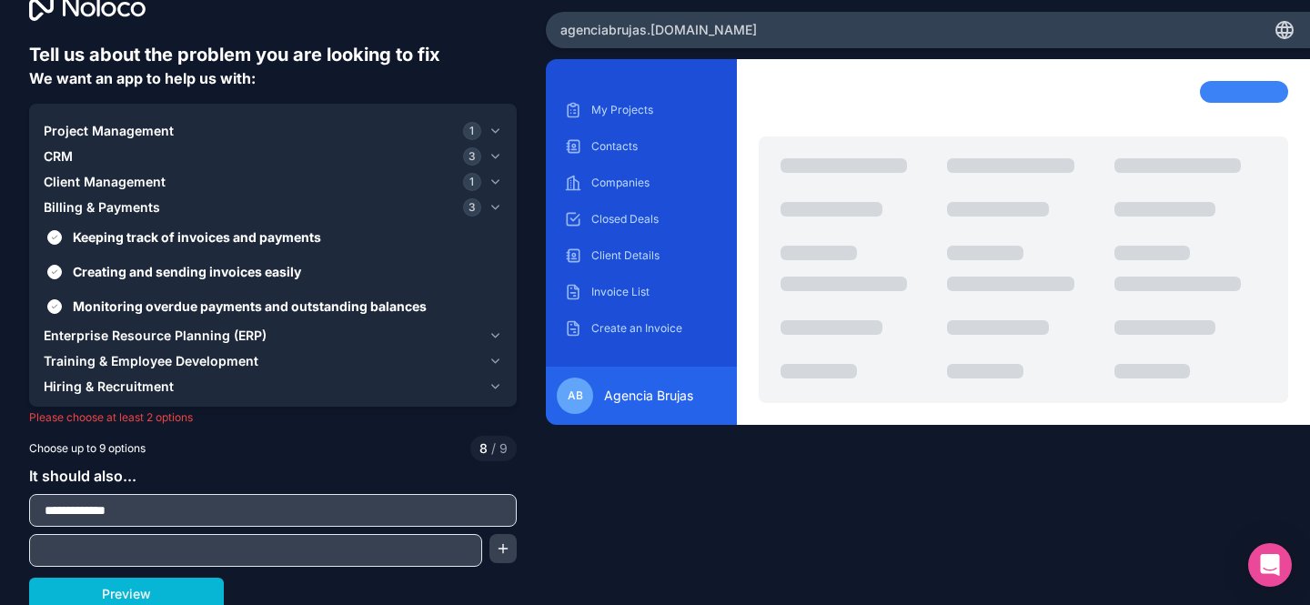
scroll to position [43, 0]
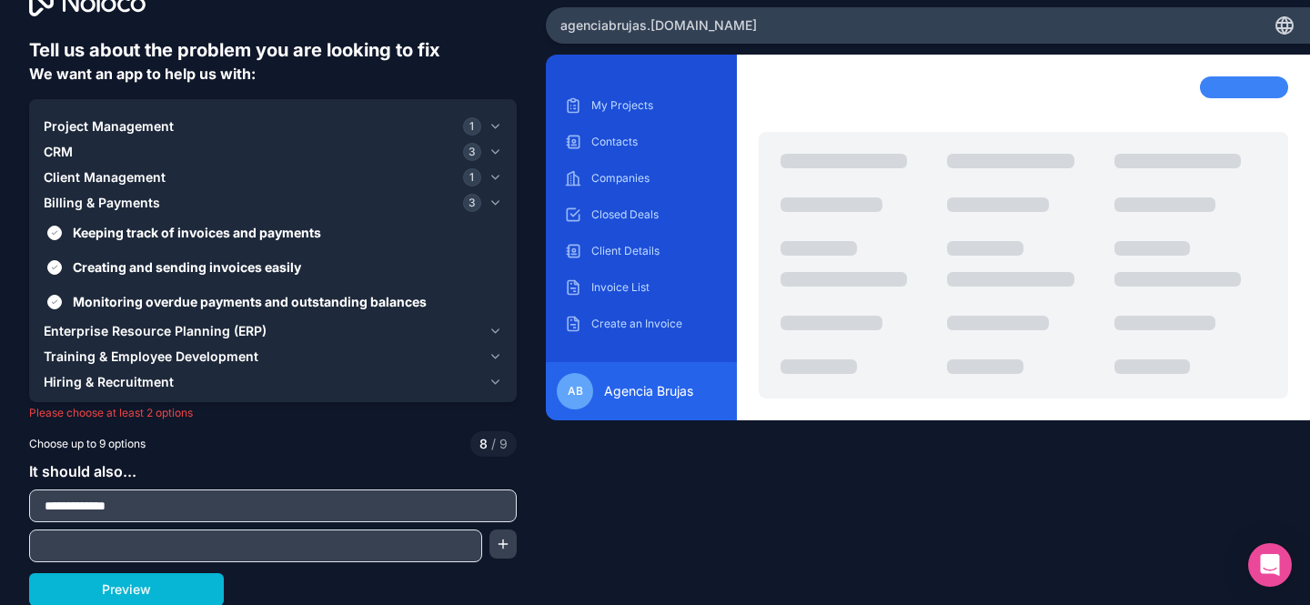
click at [112, 147] on div "CRM 3" at bounding box center [263, 152] width 438 height 18
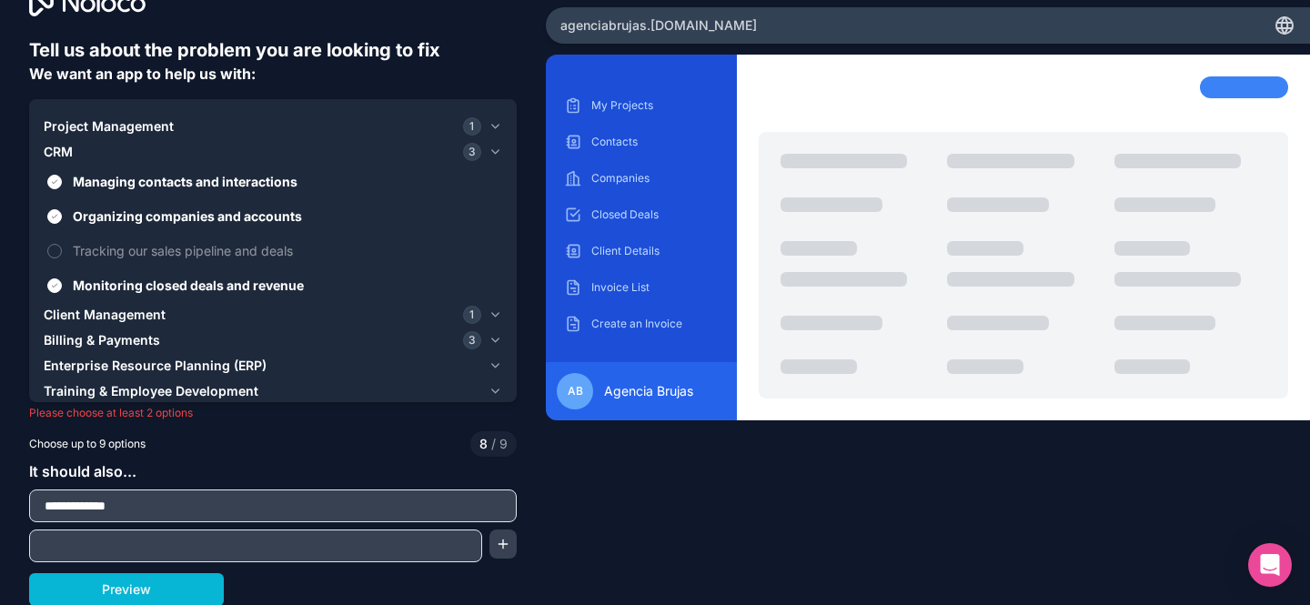
click at [111, 130] on span "Project Management" at bounding box center [109, 126] width 130 height 18
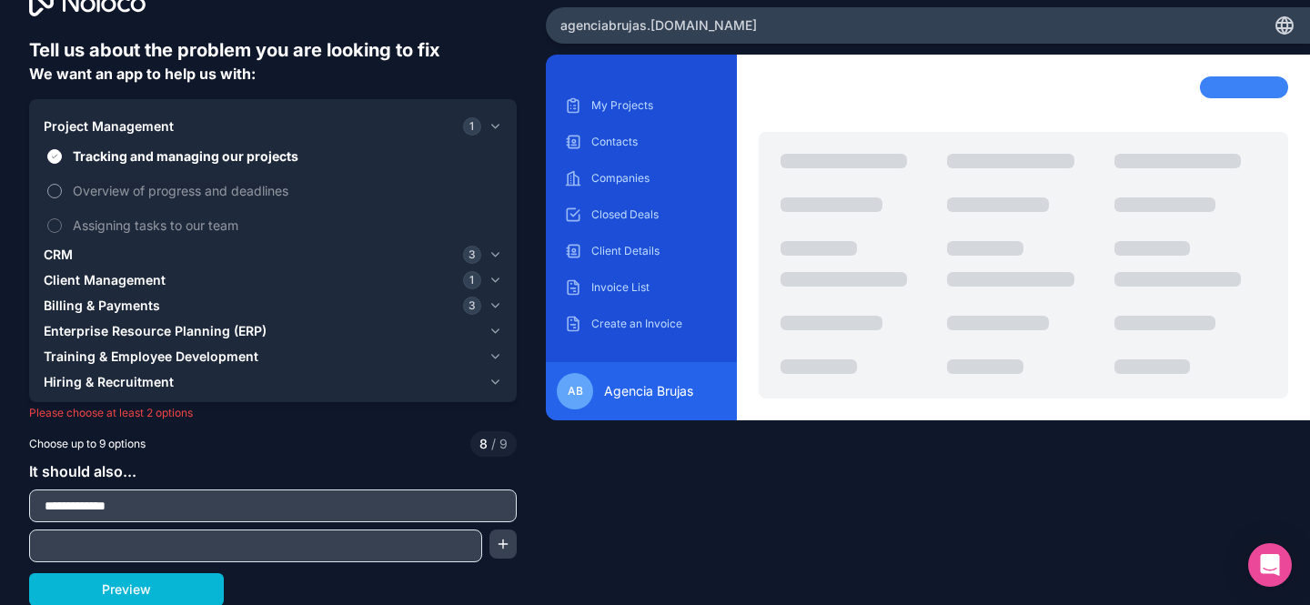
click at [126, 186] on span "Overview of progress and deadlines" at bounding box center [286, 190] width 426 height 19
click at [62, 186] on button "Overview of progress and deadlines" at bounding box center [54, 191] width 15 height 15
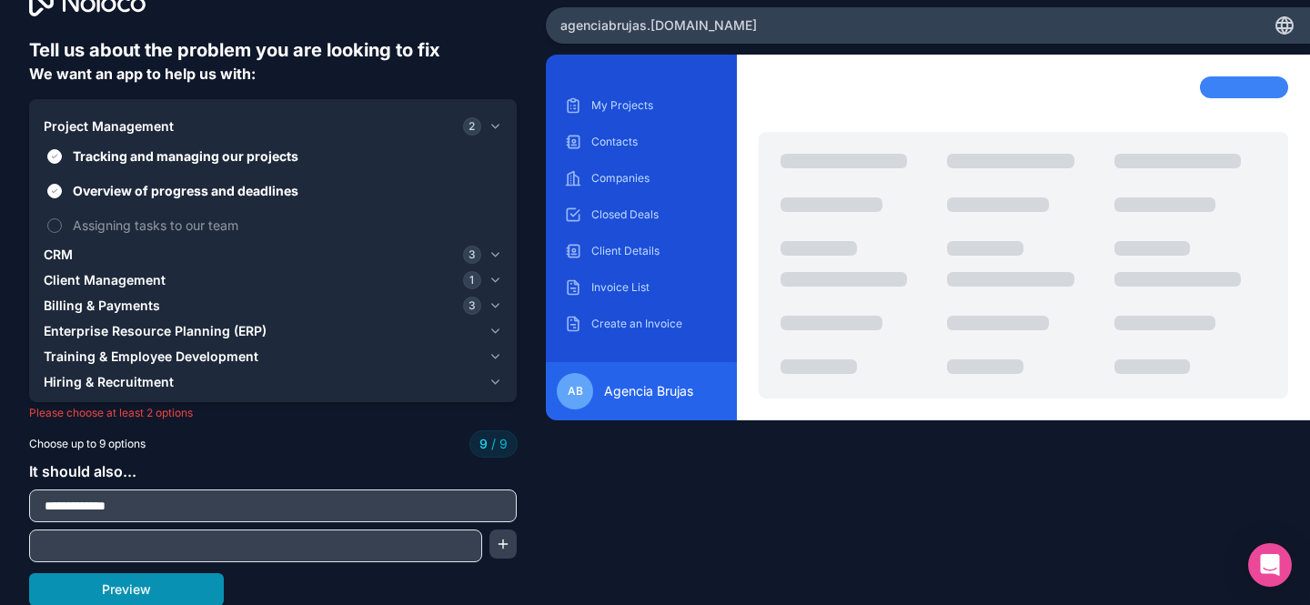
click at [128, 581] on button "Preview" at bounding box center [126, 589] width 195 height 33
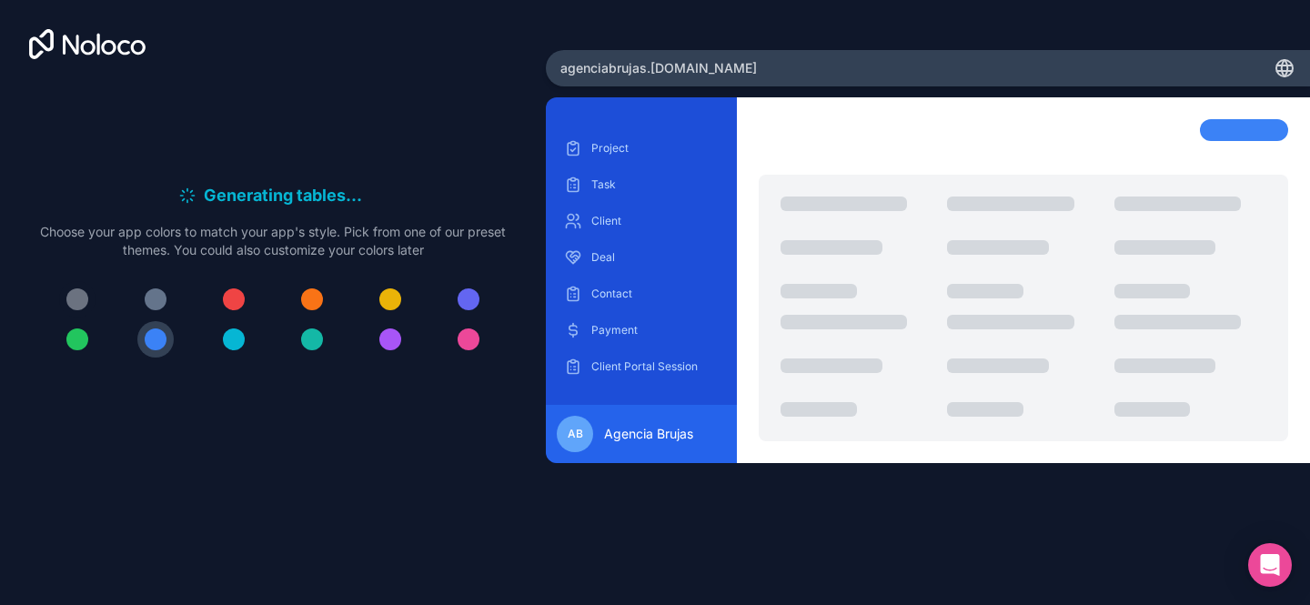
click at [85, 295] on div at bounding box center [77, 299] width 22 height 22
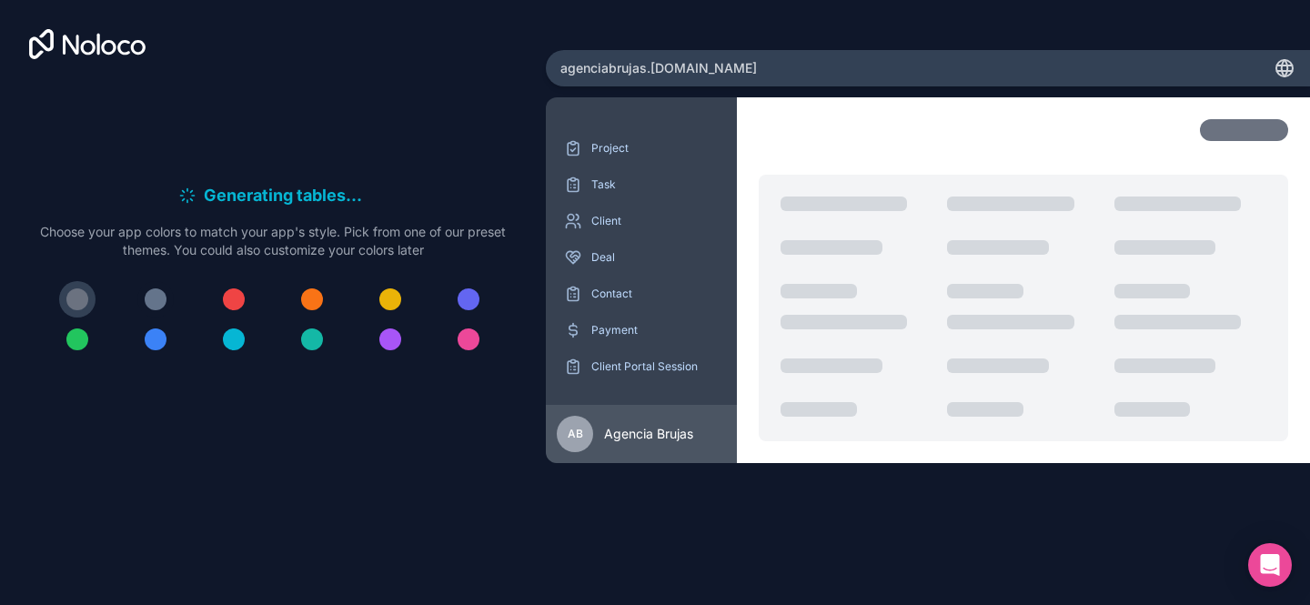
click at [152, 301] on div at bounding box center [156, 299] width 22 height 22
click at [236, 302] on div at bounding box center [234, 299] width 22 height 22
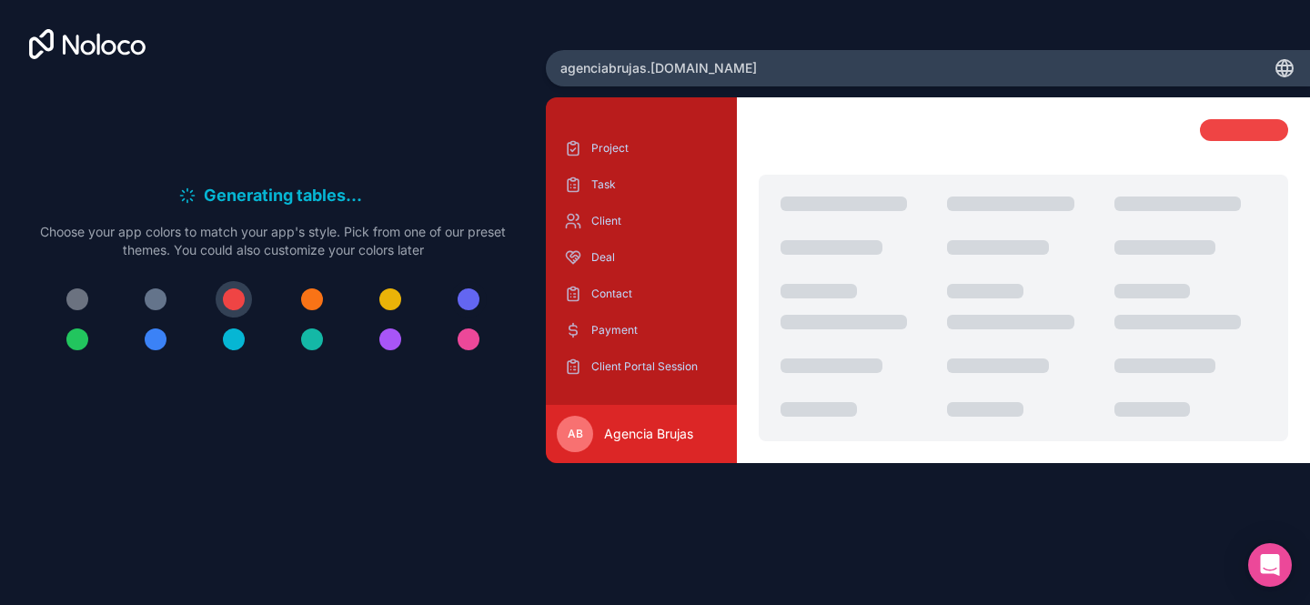
click at [460, 299] on div at bounding box center [469, 299] width 22 height 22
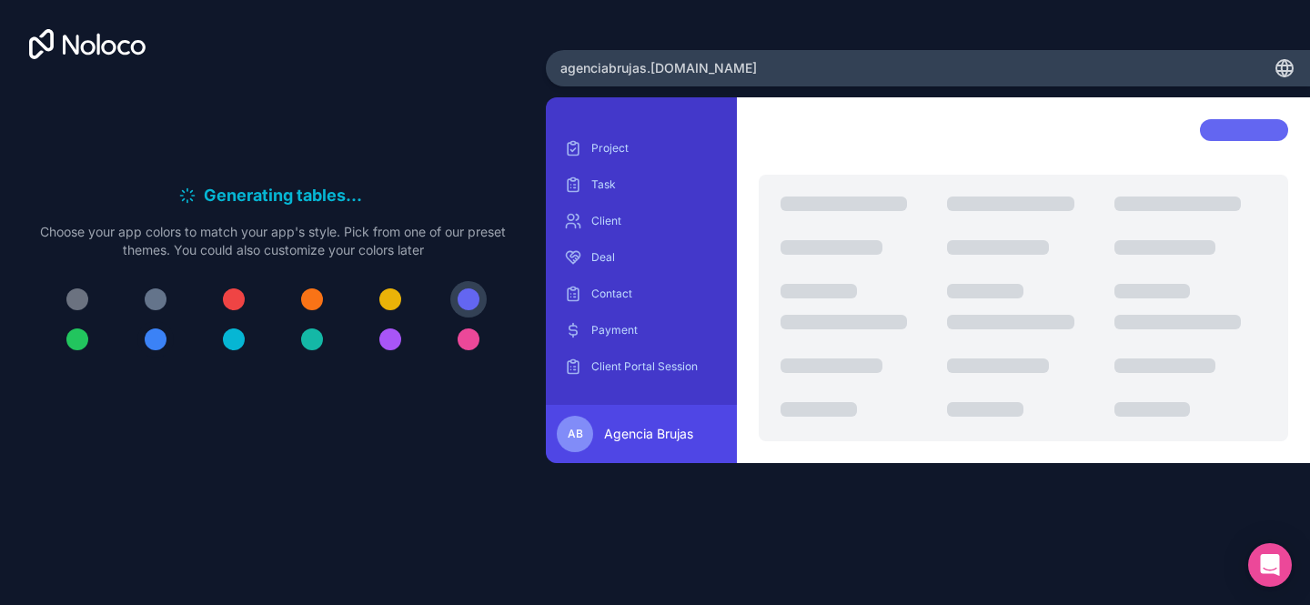
click at [155, 335] on div at bounding box center [156, 339] width 22 height 22
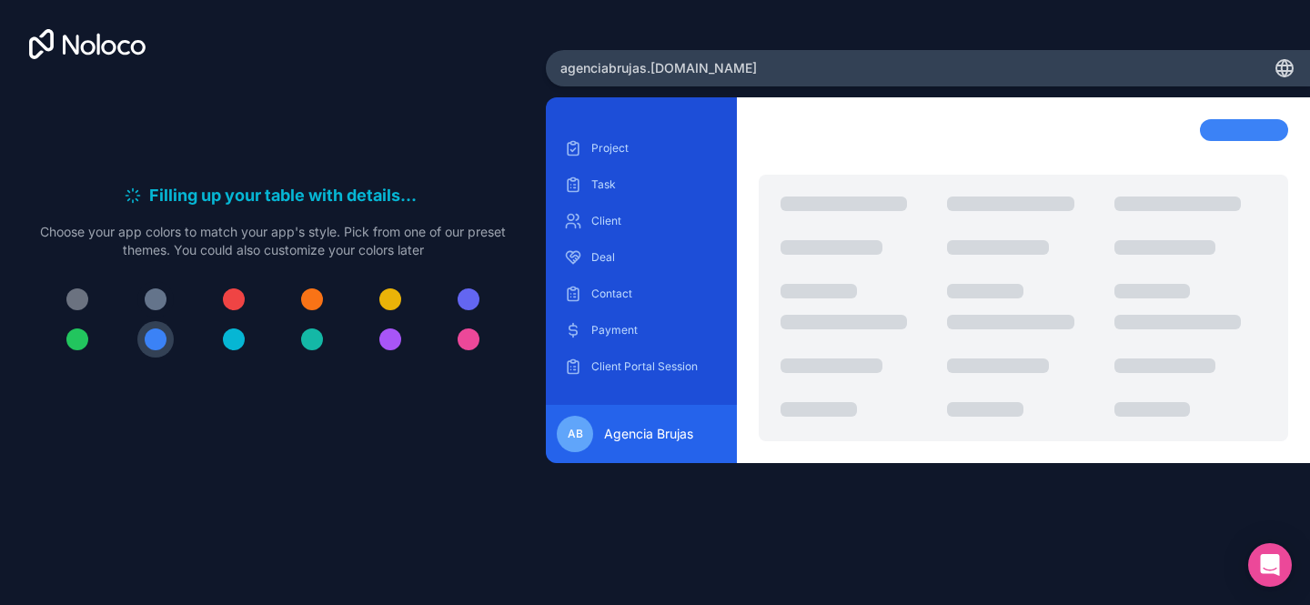
click at [148, 298] on div at bounding box center [156, 299] width 22 height 22
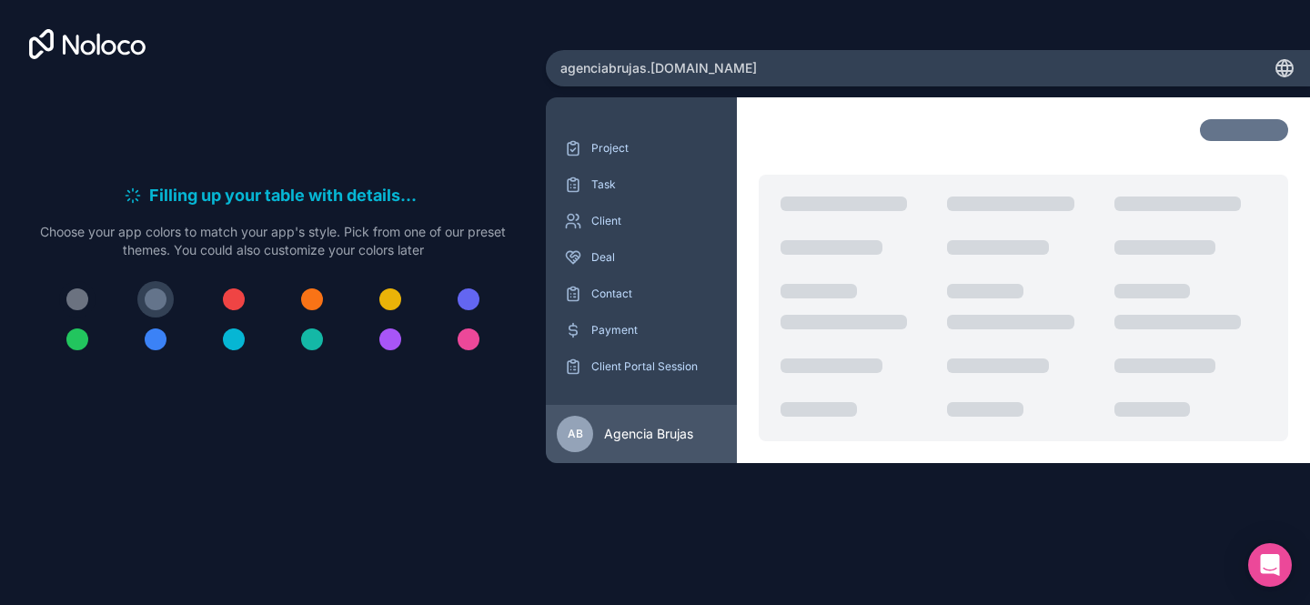
click at [76, 298] on div at bounding box center [77, 299] width 22 height 22
click at [463, 296] on div at bounding box center [469, 299] width 22 height 22
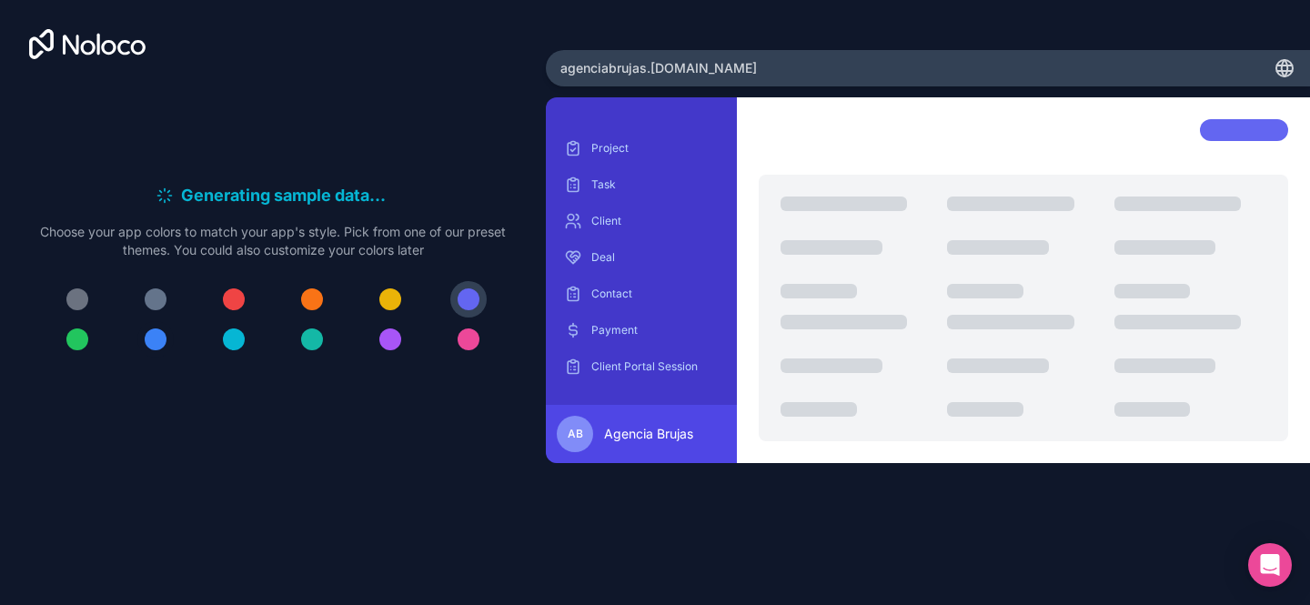
click at [157, 337] on div at bounding box center [156, 339] width 22 height 22
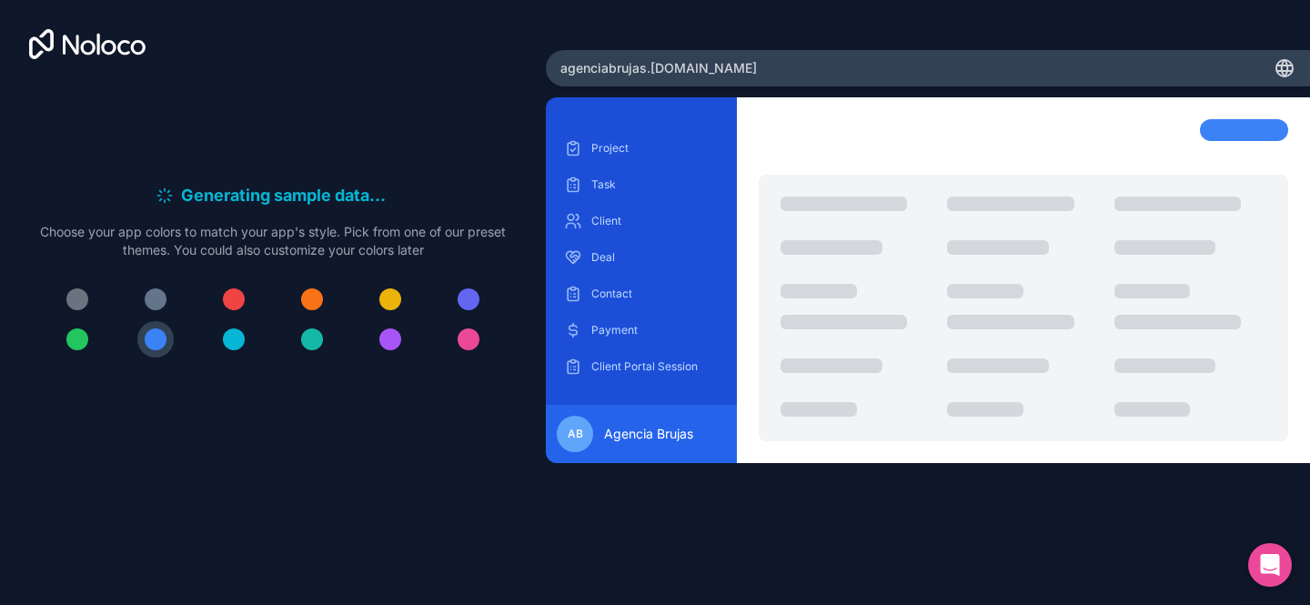
click at [466, 299] on div at bounding box center [469, 299] width 22 height 22
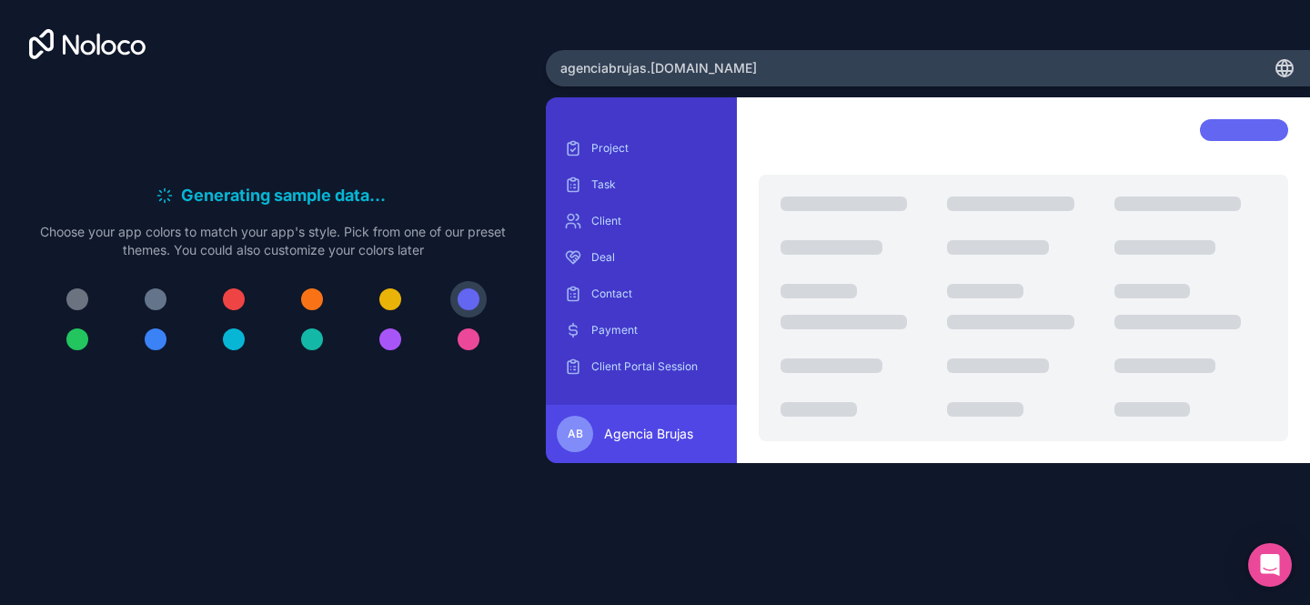
click at [152, 338] on div at bounding box center [156, 339] width 22 height 22
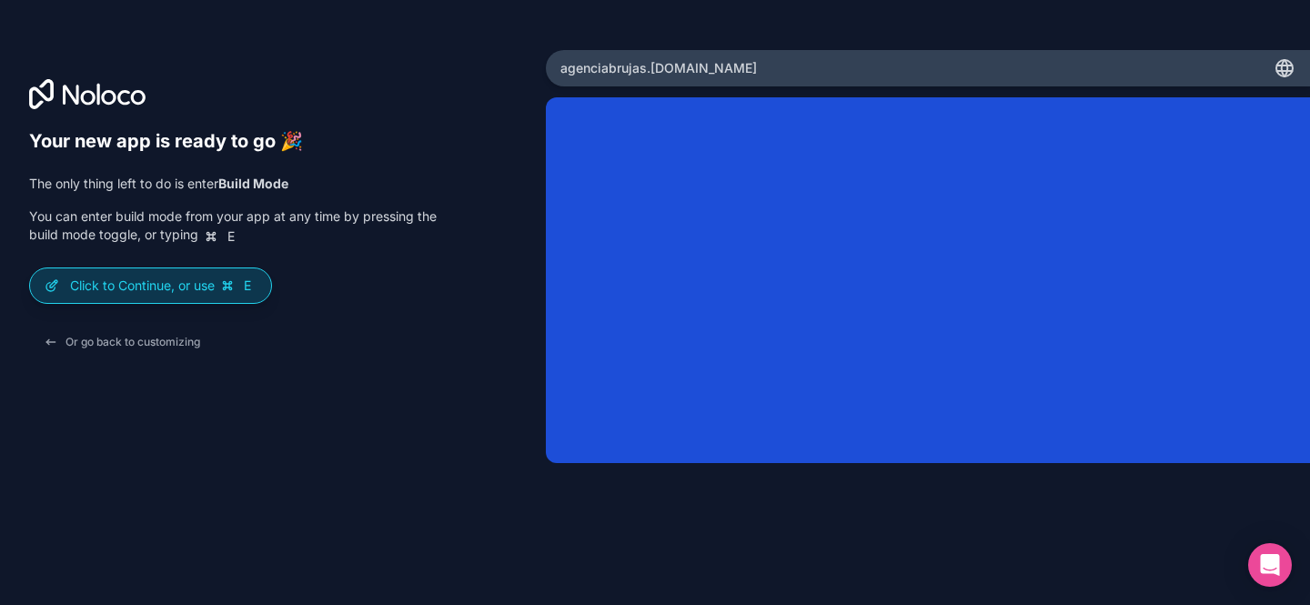
click at [148, 282] on p "Click to Continue, or use E" at bounding box center [163, 286] width 187 height 18
